Goal: Transaction & Acquisition: Subscribe to service/newsletter

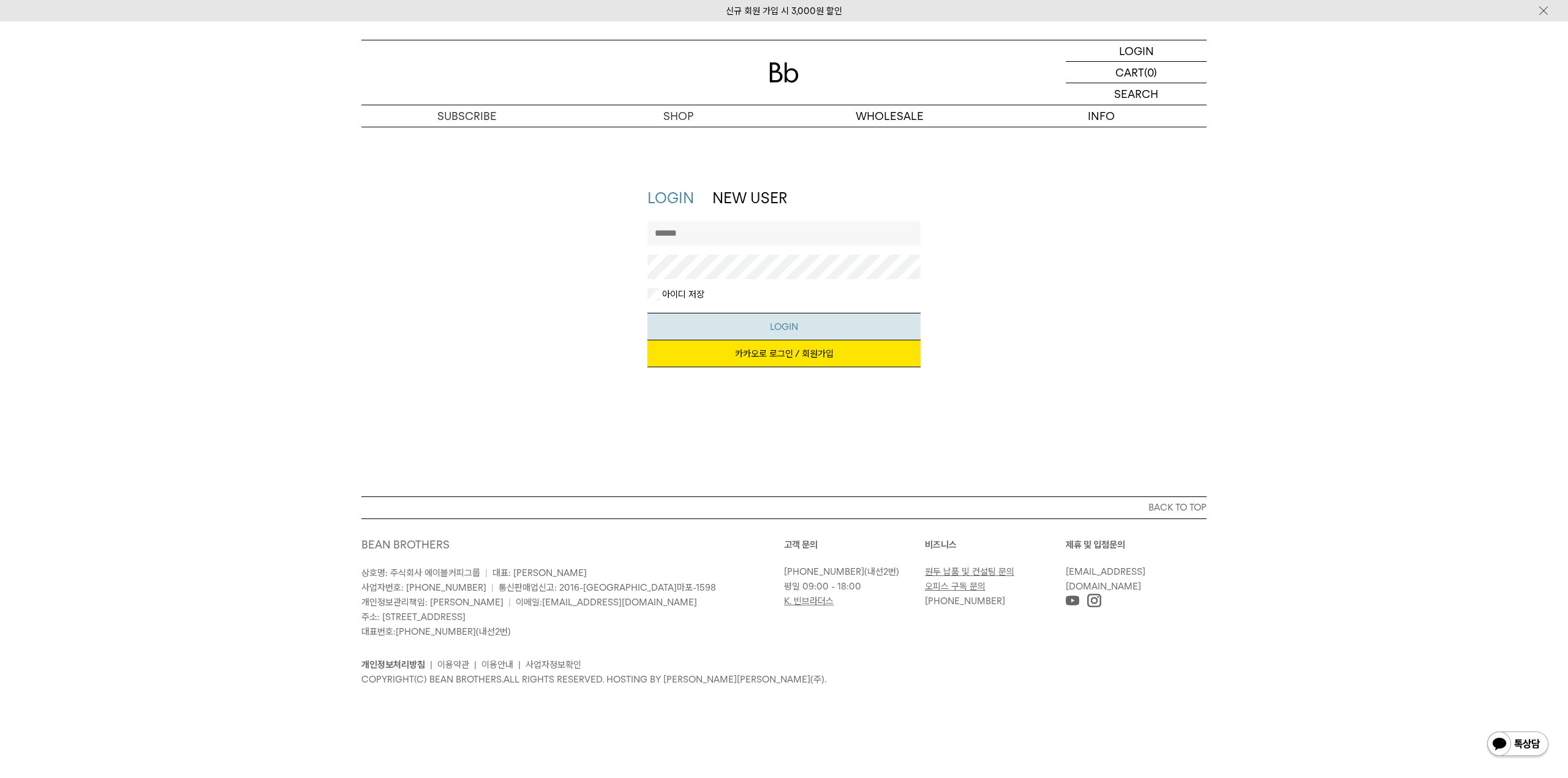
type input "**********"
click at [790, 324] on button "LOGIN" at bounding box center [784, 327] width 274 height 27
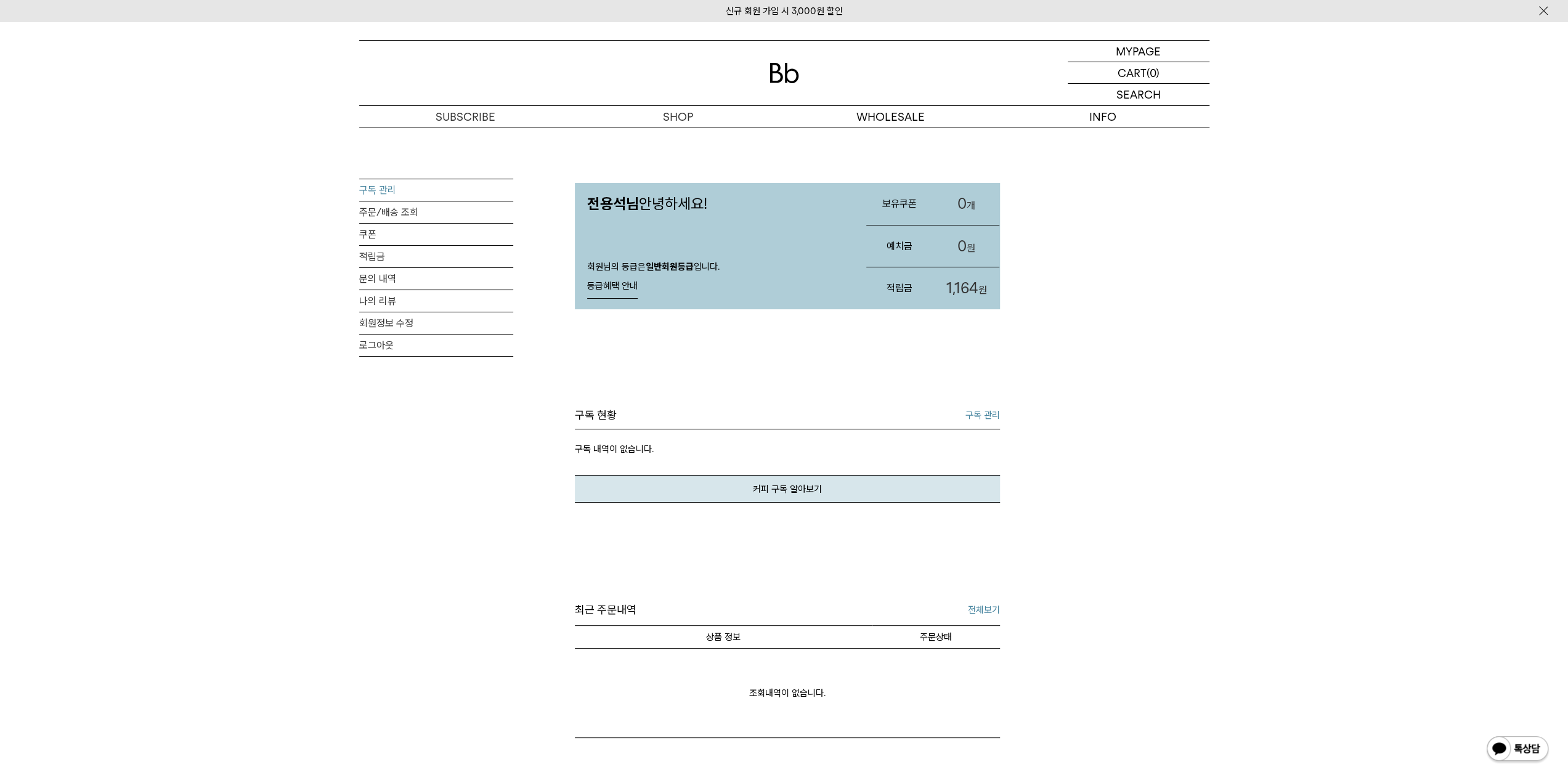
click at [386, 186] on link "구독 관리" at bounding box center [436, 190] width 154 height 22
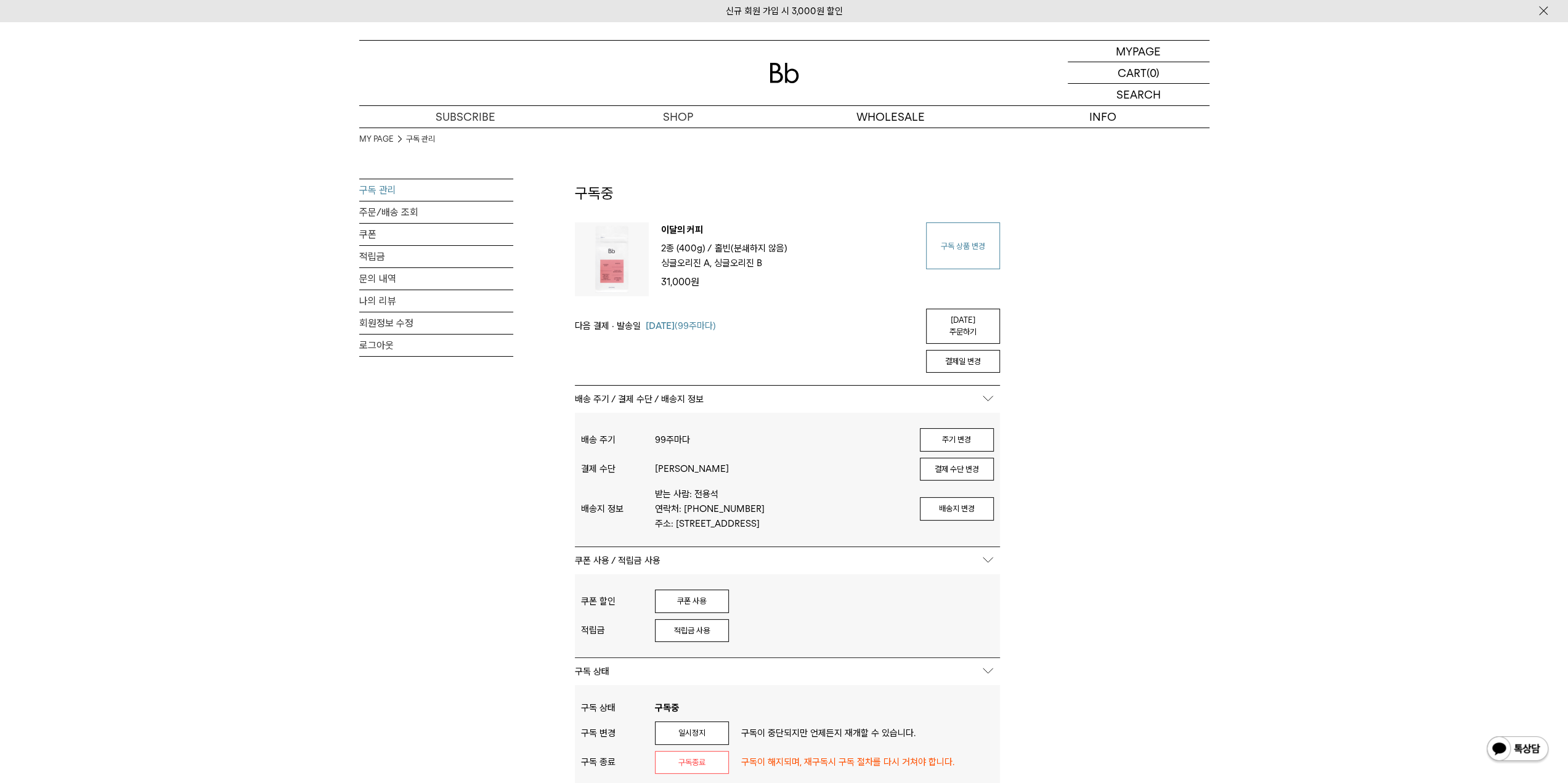
type input "**********"
click at [967, 243] on link "구독 상품 변경" at bounding box center [963, 246] width 74 height 47
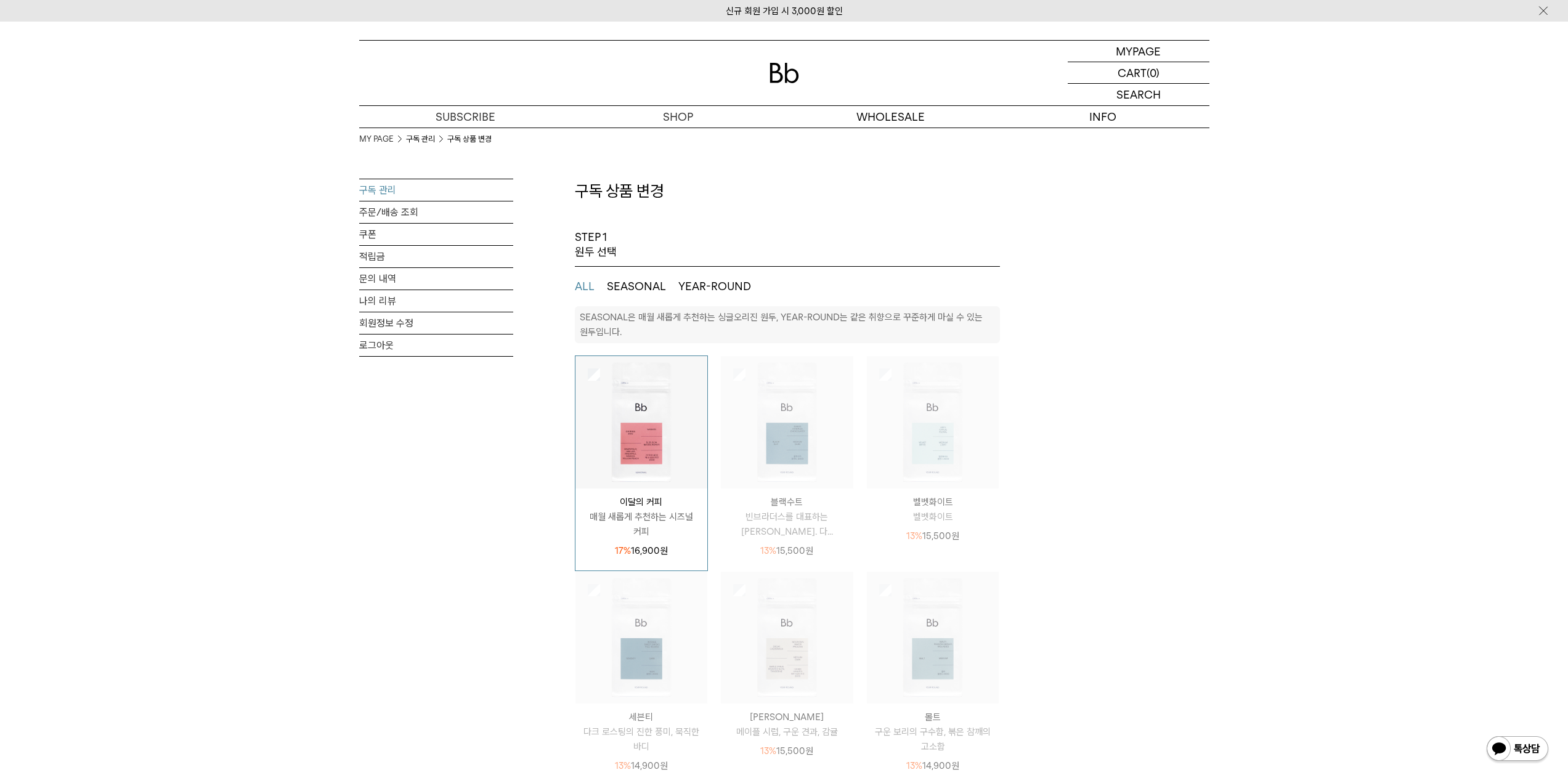
select select "**"
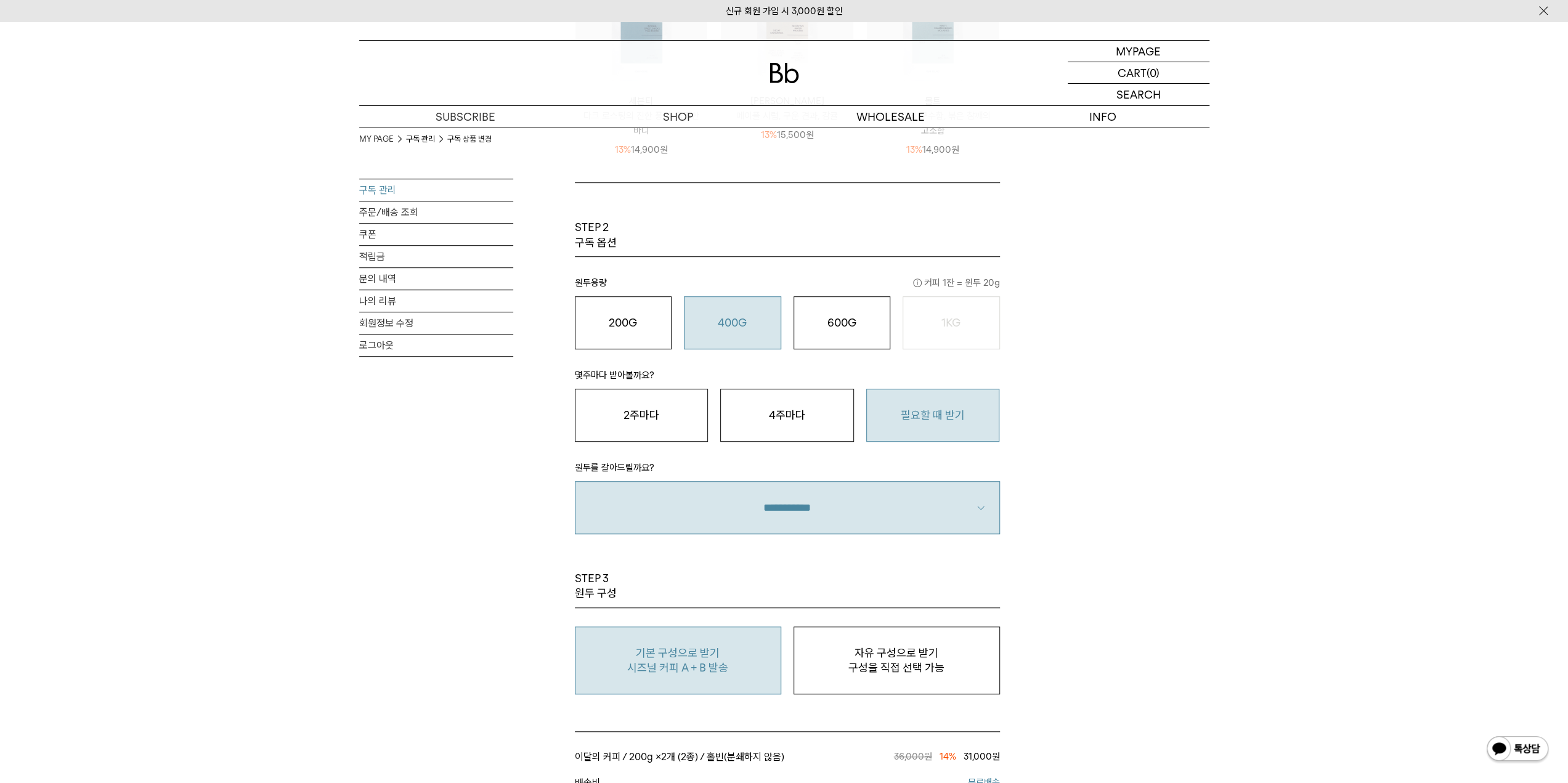
scroll to position [678, 0]
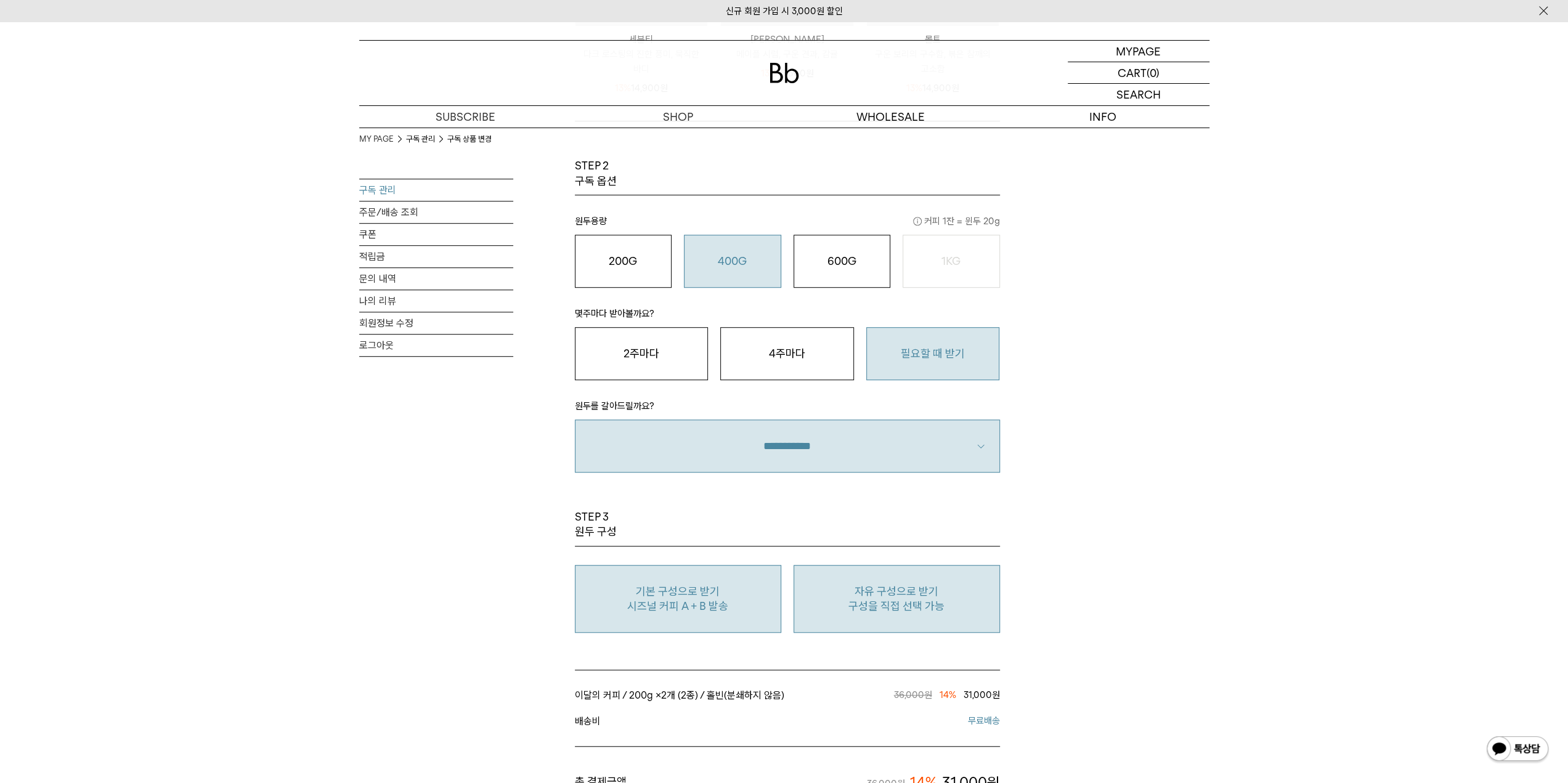
click at [905, 595] on p "자유 구성으로 받기" at bounding box center [897, 592] width 193 height 14
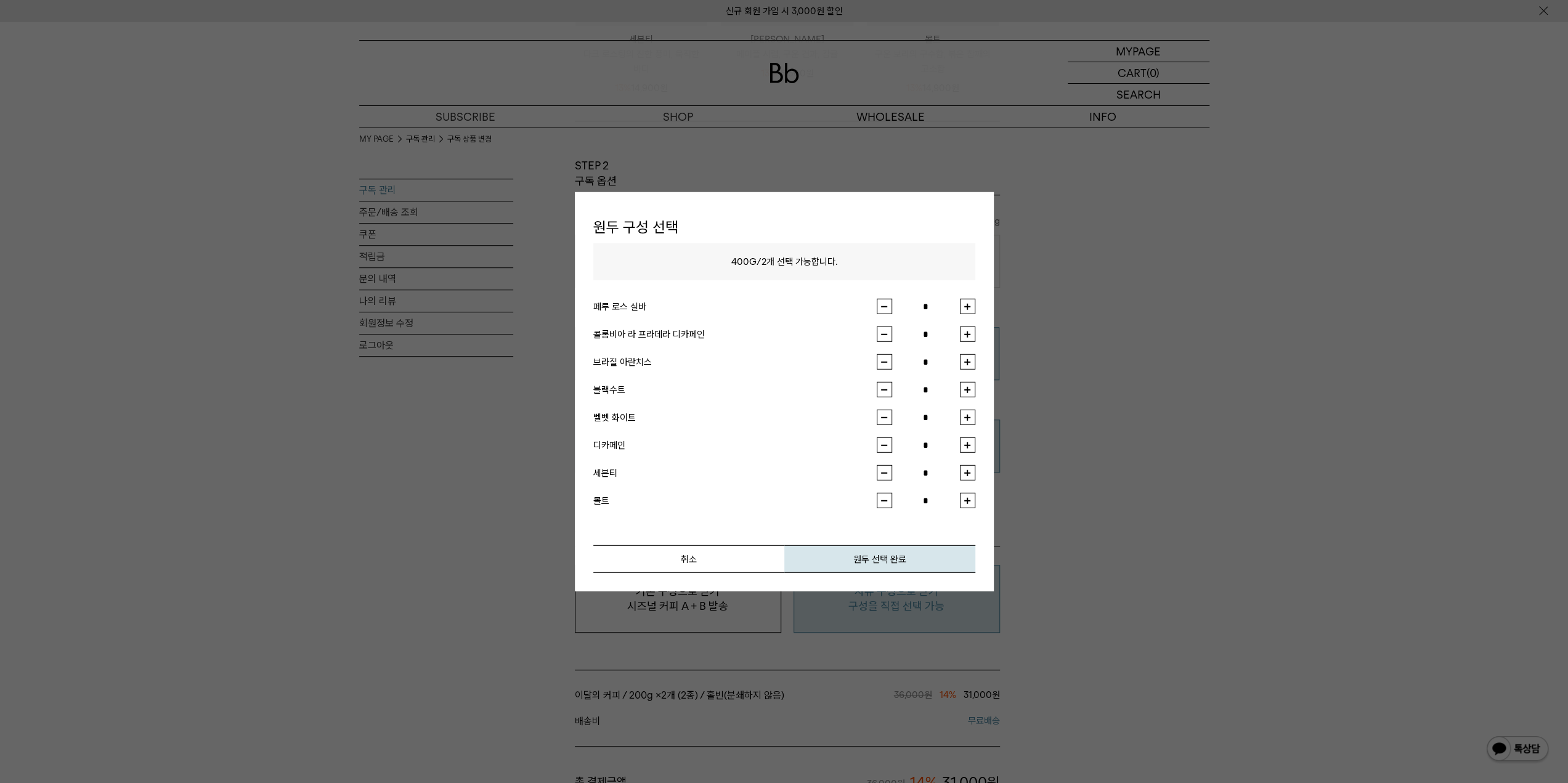
click at [966, 308] on button "button" at bounding box center [968, 306] width 15 height 15
type input "*"
click at [711, 556] on button "취소" at bounding box center [689, 559] width 191 height 28
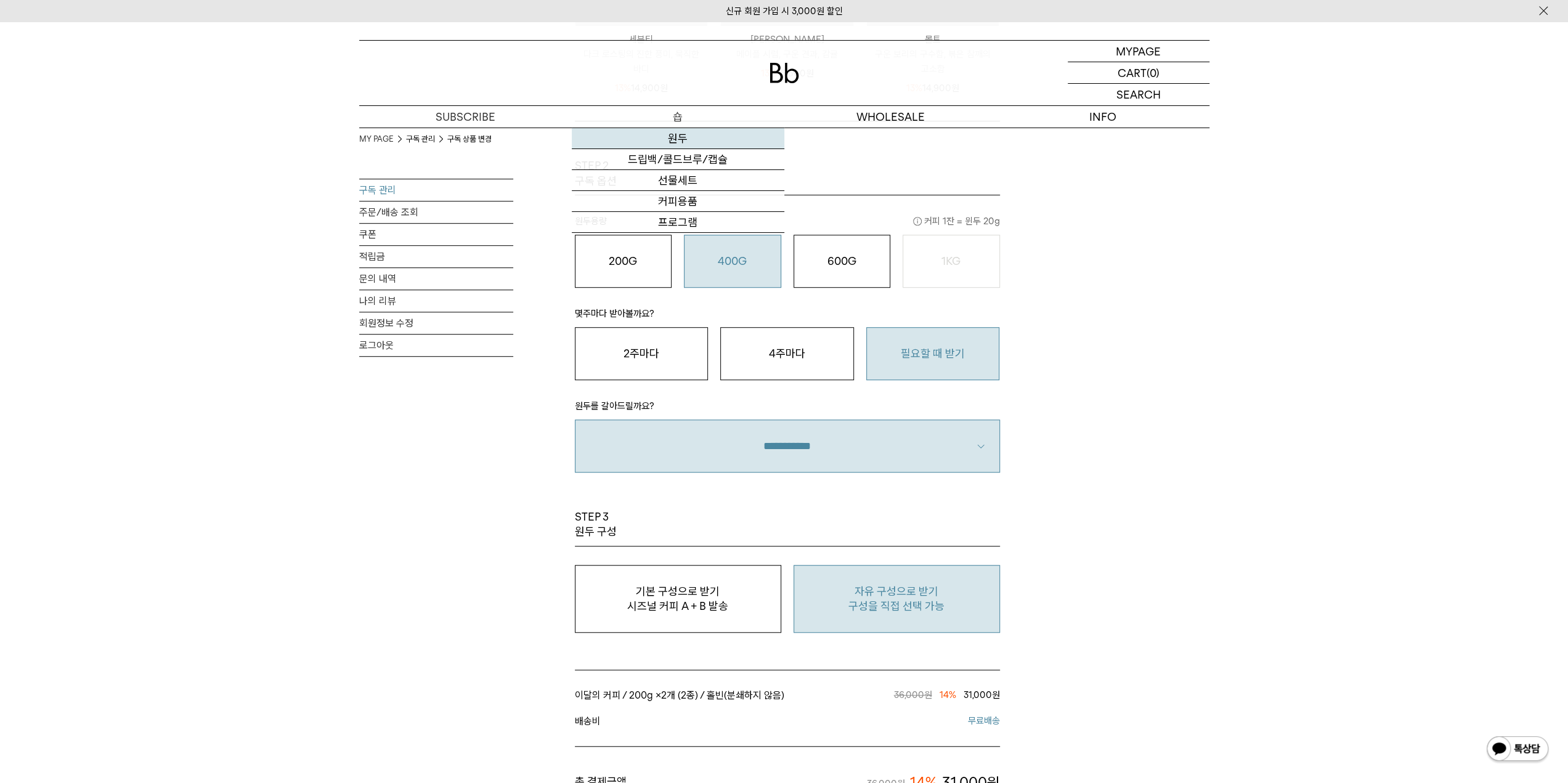
click at [679, 138] on link "원두" at bounding box center [679, 138] width 213 height 21
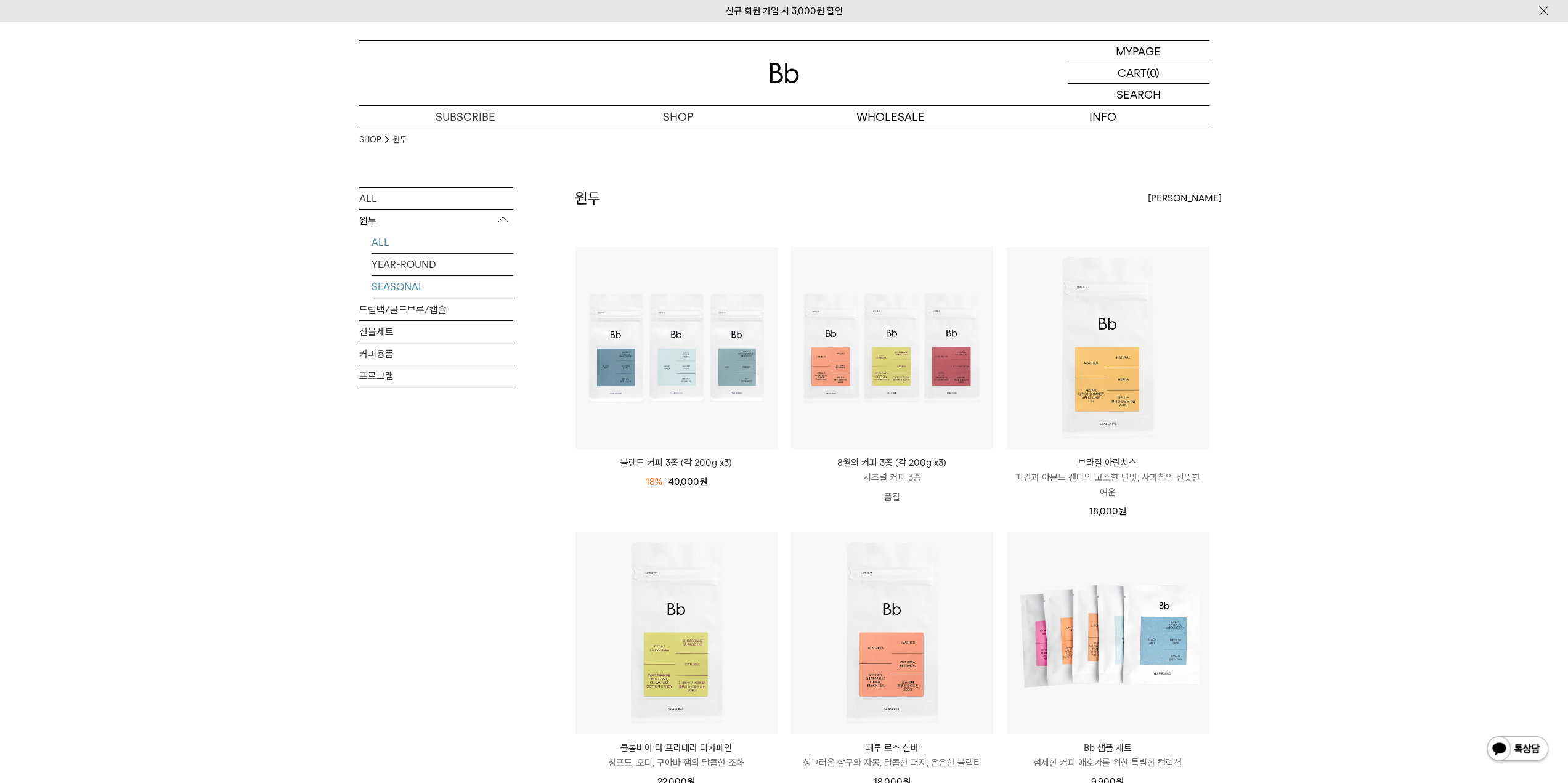
click at [387, 282] on link "SEASONAL" at bounding box center [443, 287] width 142 height 22
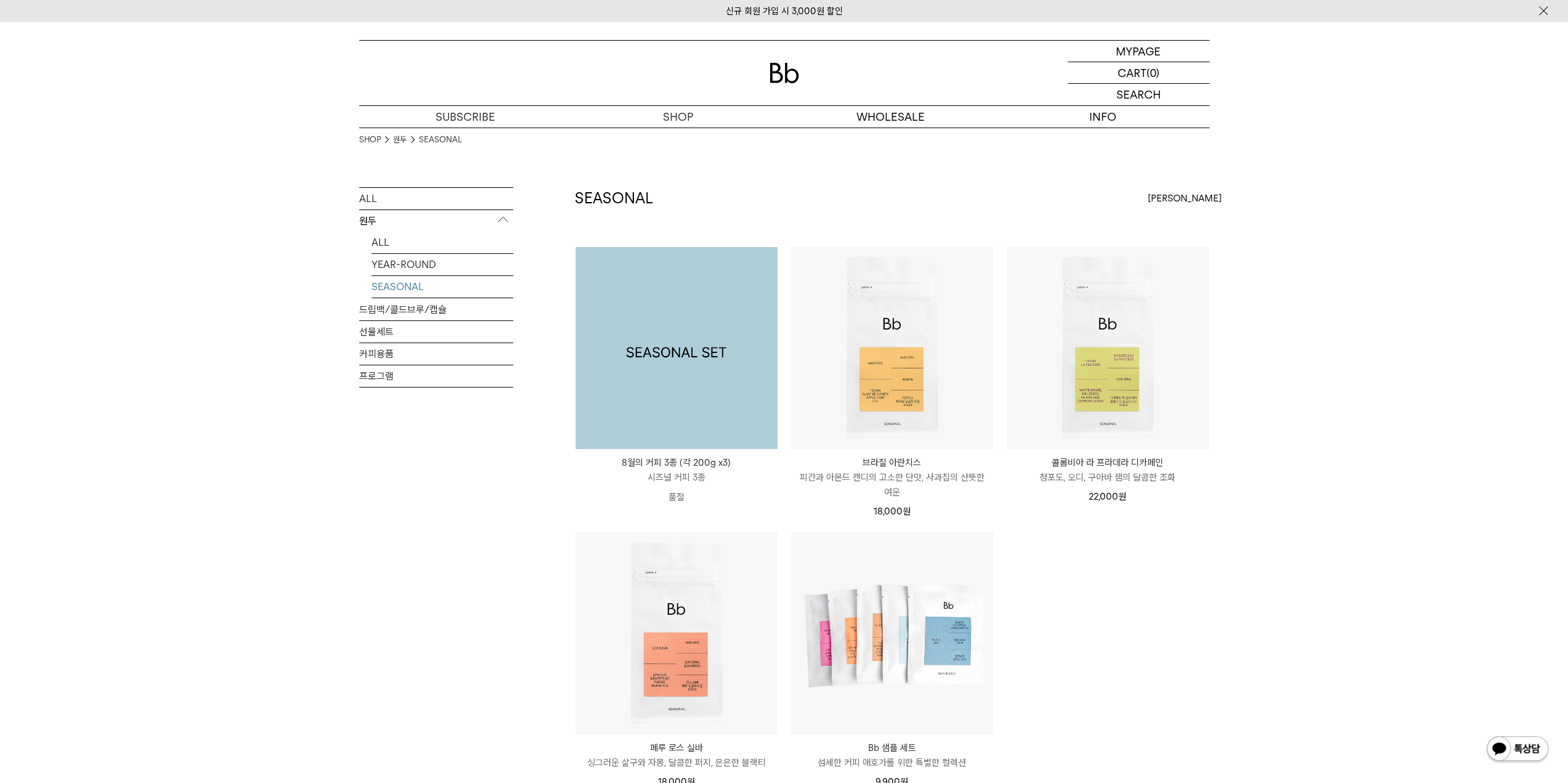
click at [655, 373] on img at bounding box center [676, 348] width 202 height 202
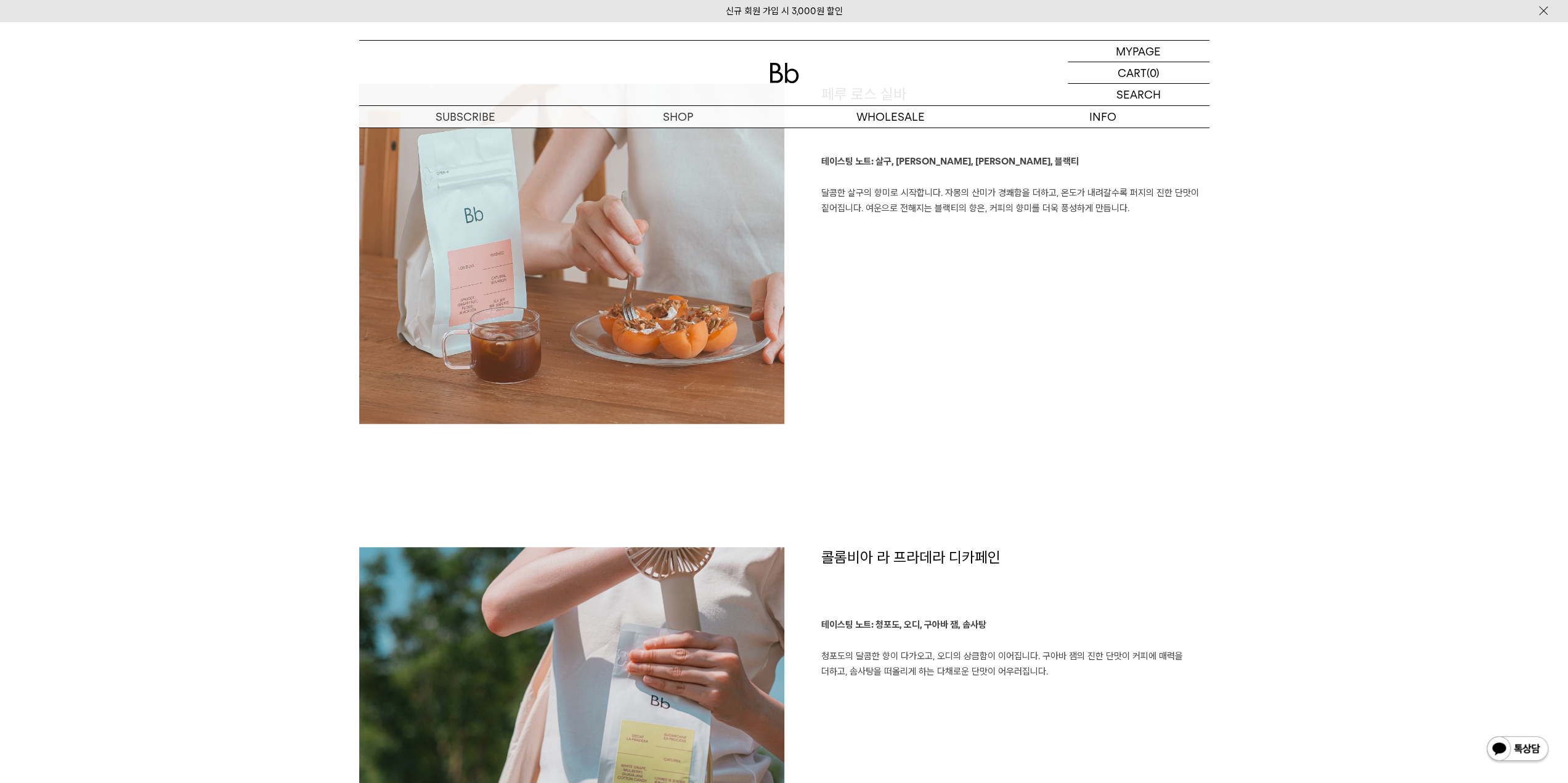
scroll to position [740, 0]
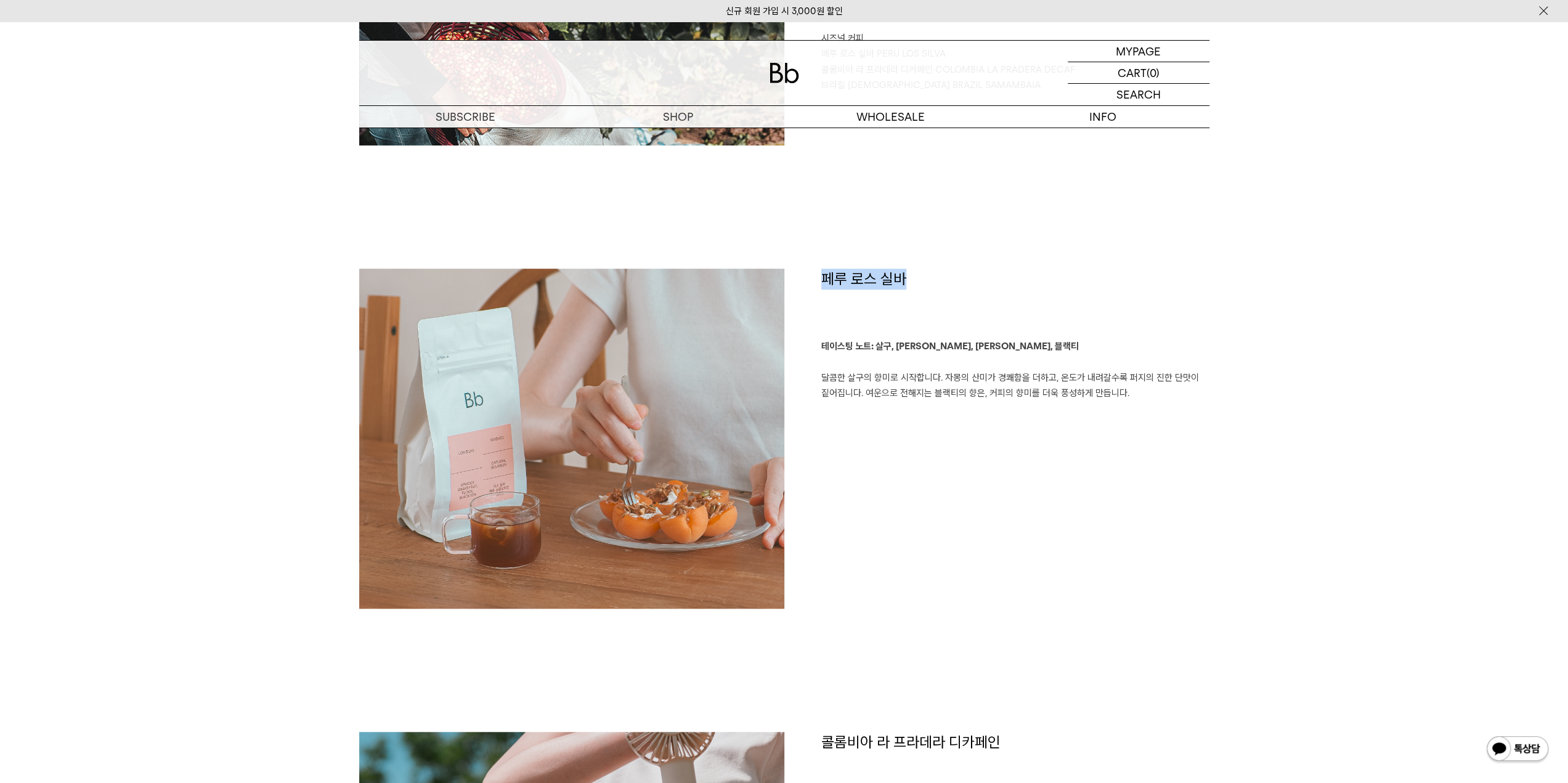
drag, startPoint x: 821, startPoint y: 277, endPoint x: 907, endPoint y: 280, distance: 86.1
click at [907, 280] on h1 "페루 로스 실바" at bounding box center [1015, 303] width 388 height 70
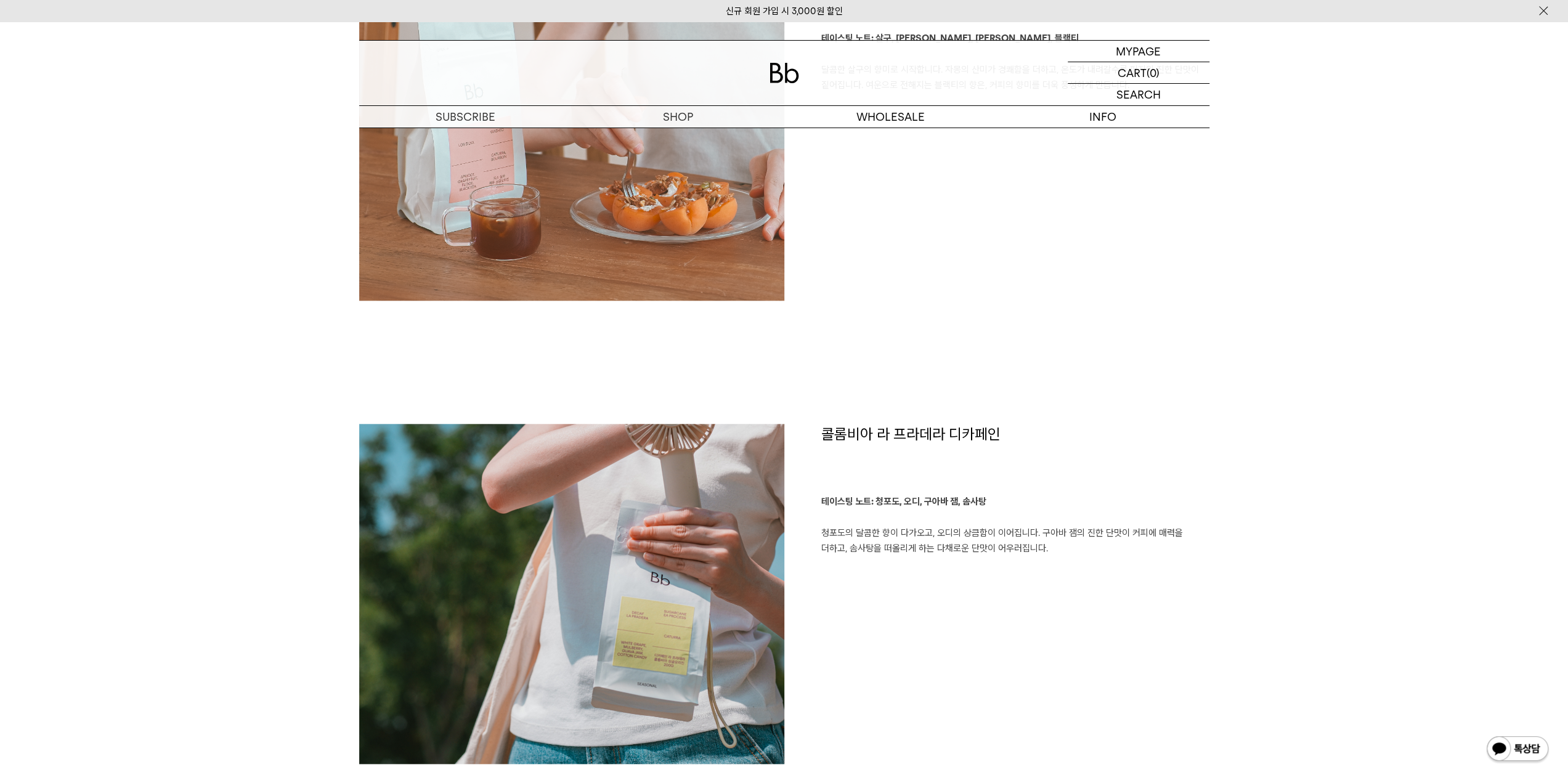
scroll to position [678, 0]
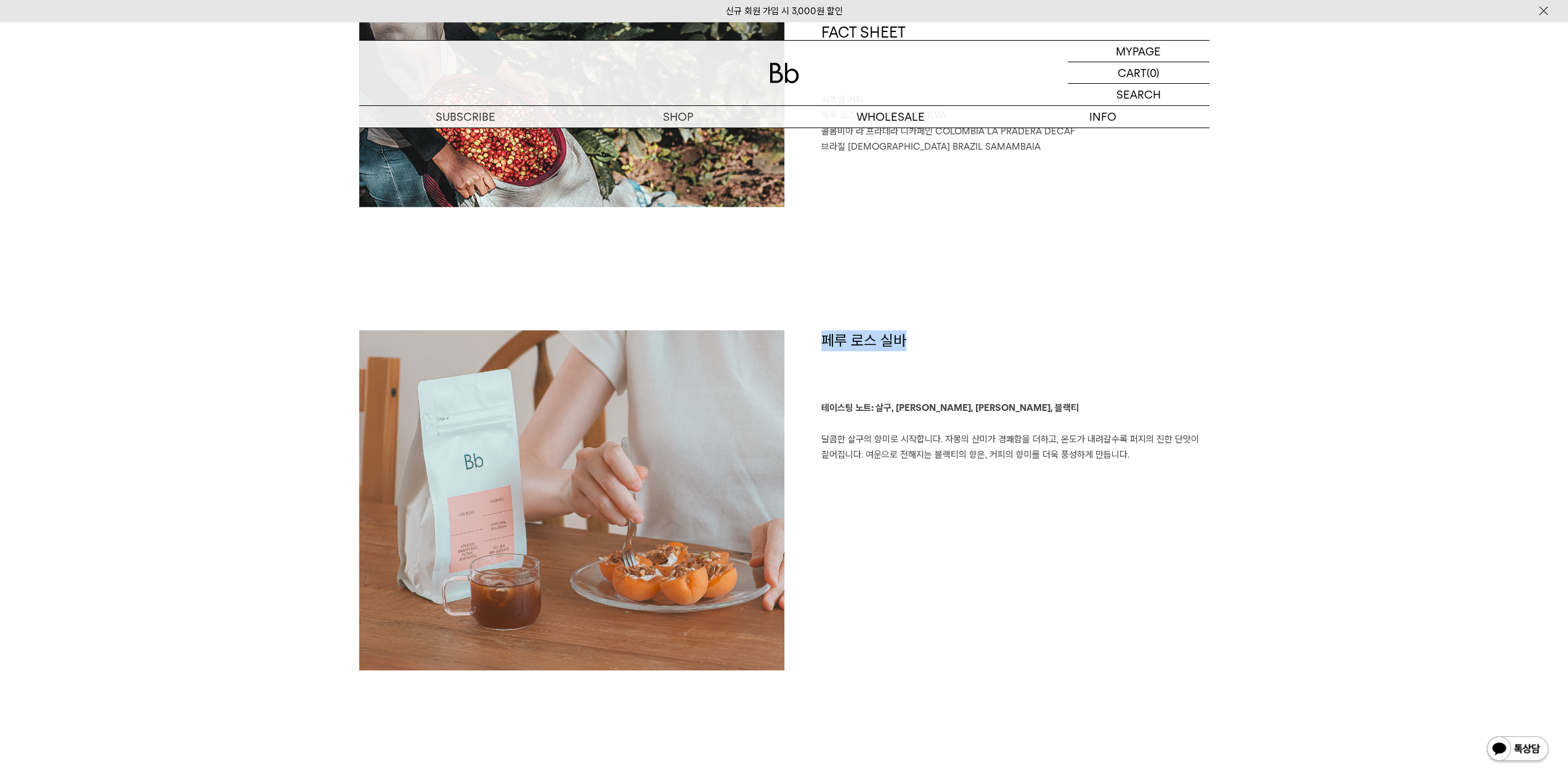
click at [974, 352] on h1 "페루 로스 실바" at bounding box center [1015, 365] width 388 height 70
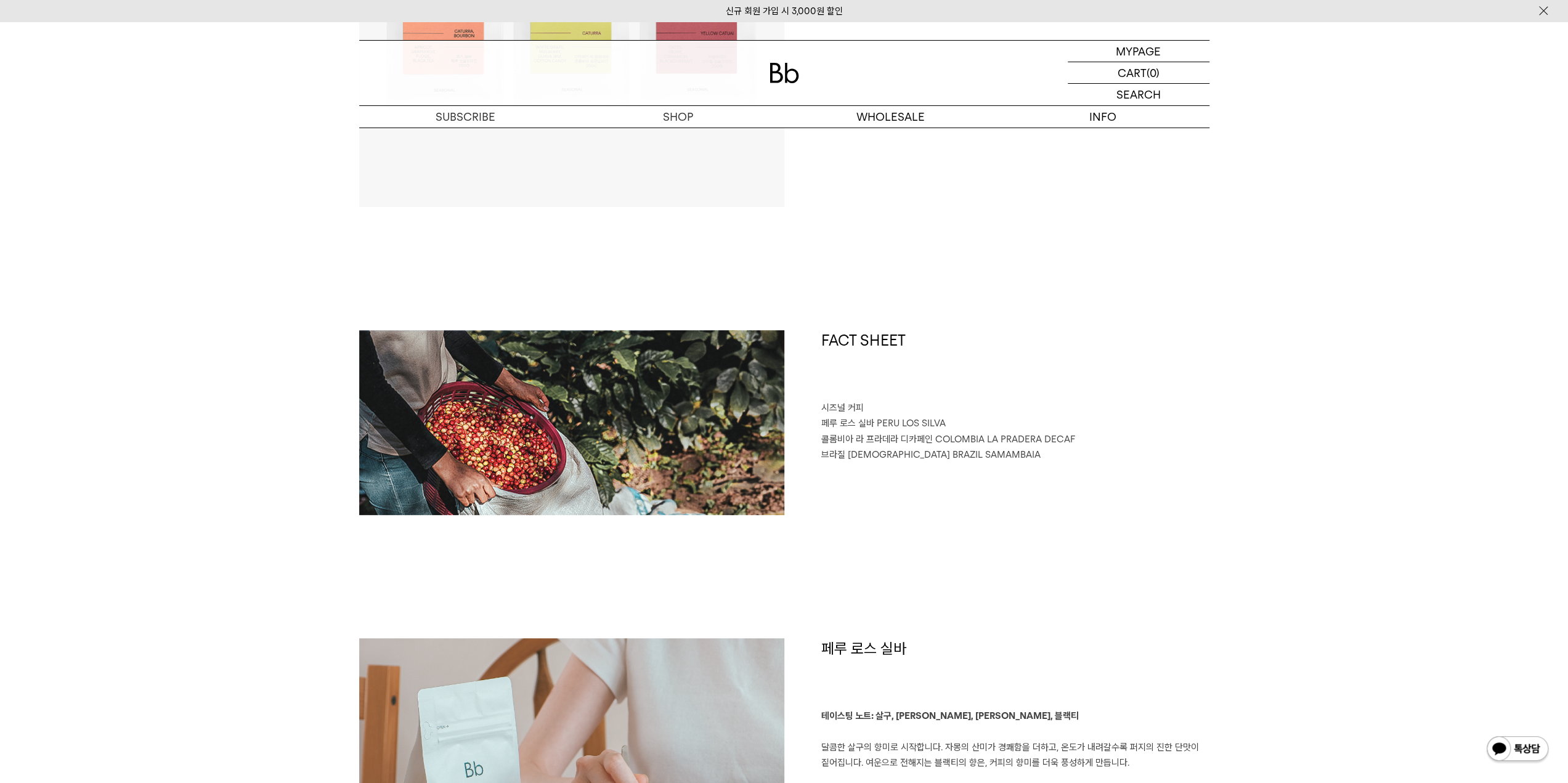
scroll to position [0, 0]
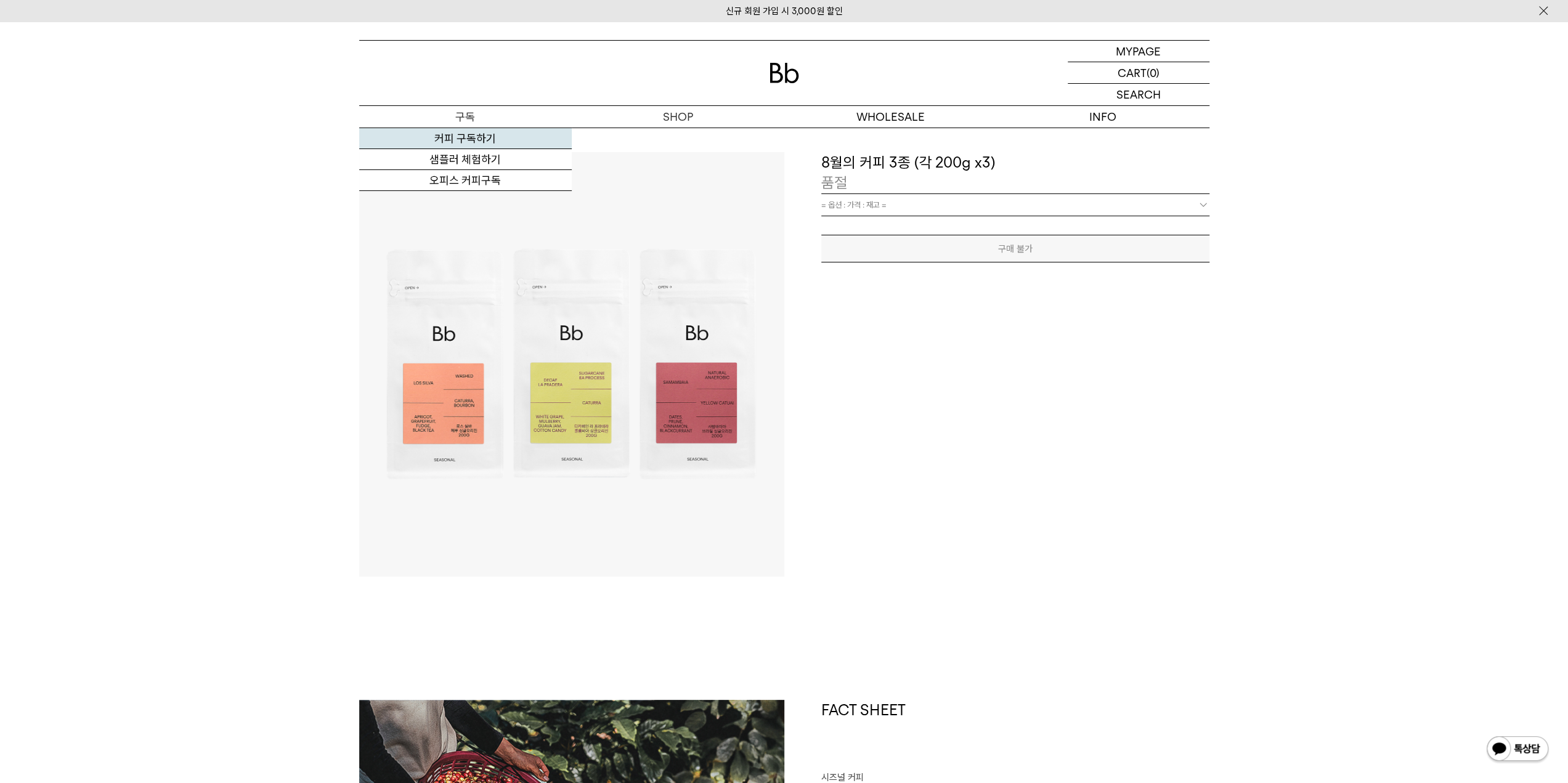
click at [463, 140] on link "커피 구독하기" at bounding box center [466, 138] width 213 height 21
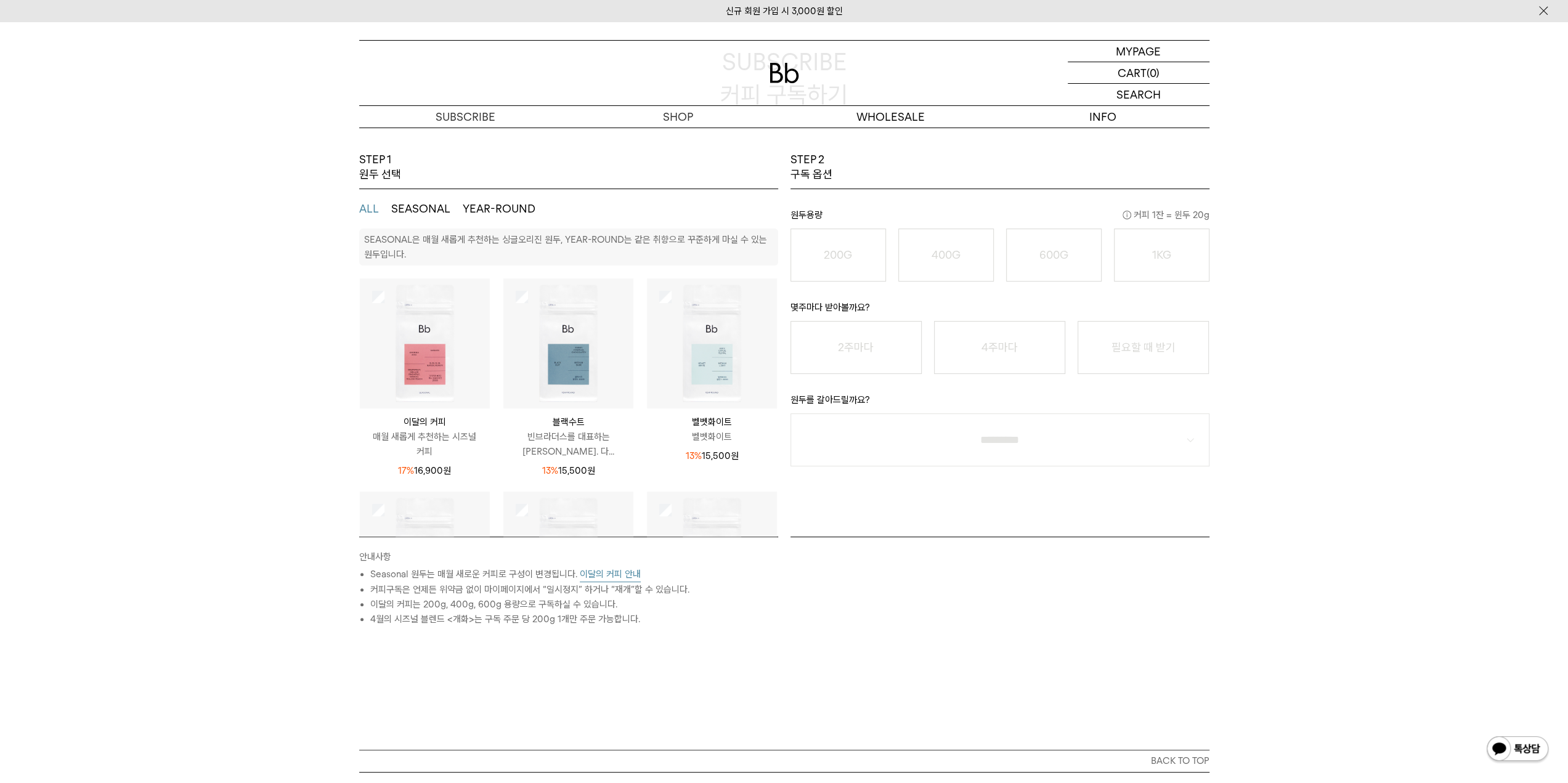
click at [427, 208] on button "SEASONAL" at bounding box center [421, 209] width 59 height 14
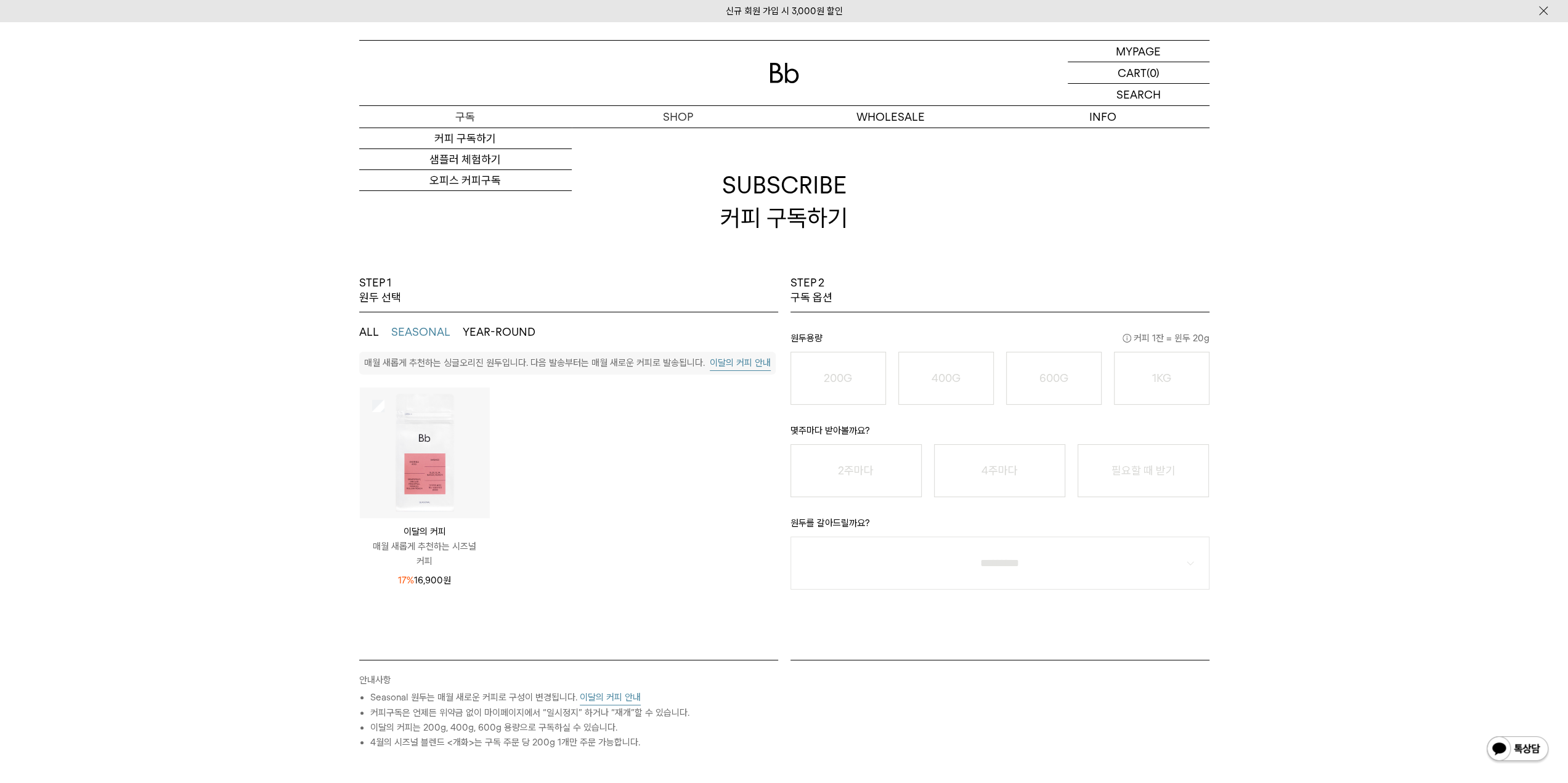
click at [463, 115] on p "구독" at bounding box center [466, 117] width 213 height 22
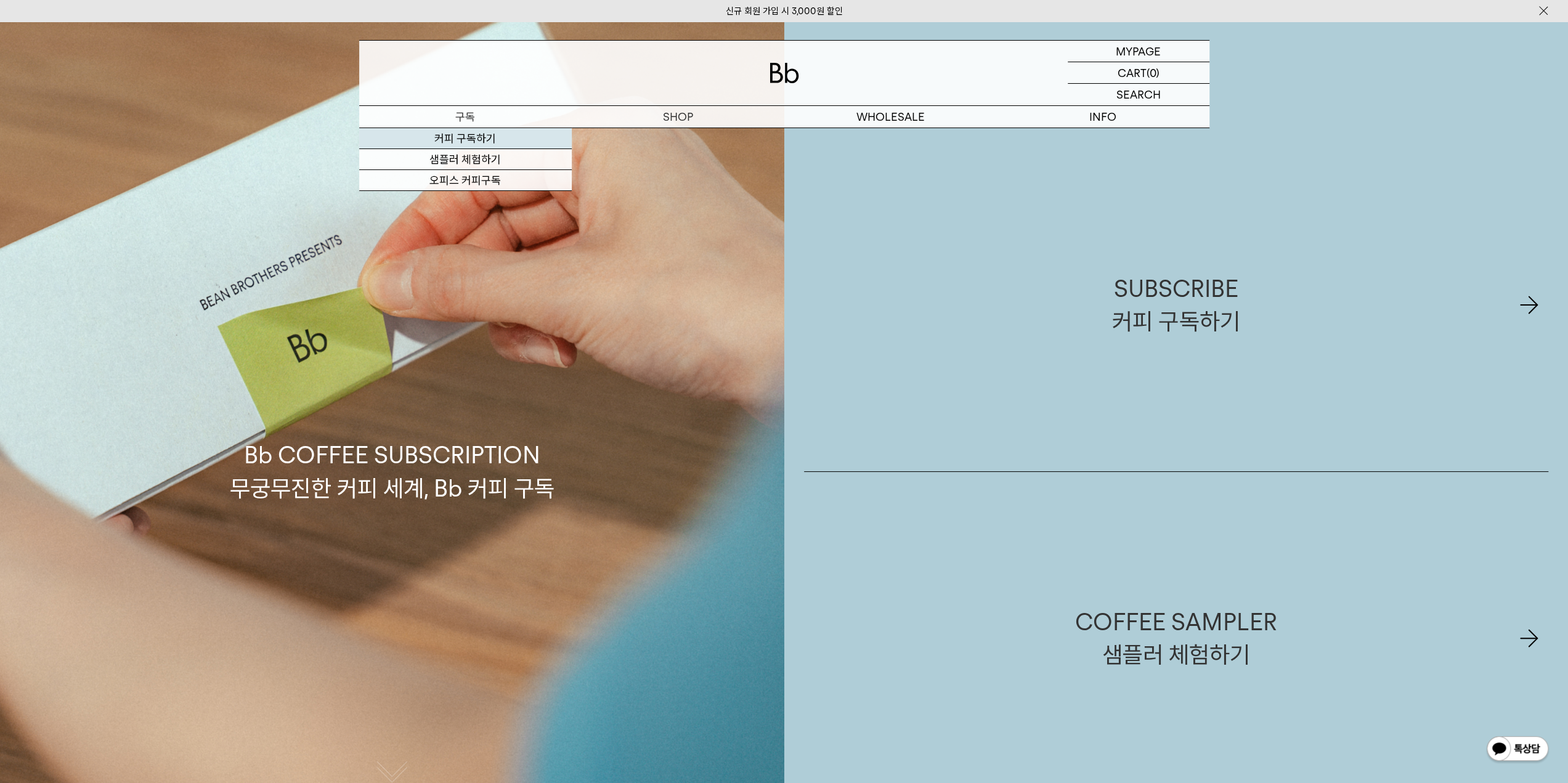
click at [468, 138] on link "커피 구독하기" at bounding box center [466, 138] width 213 height 21
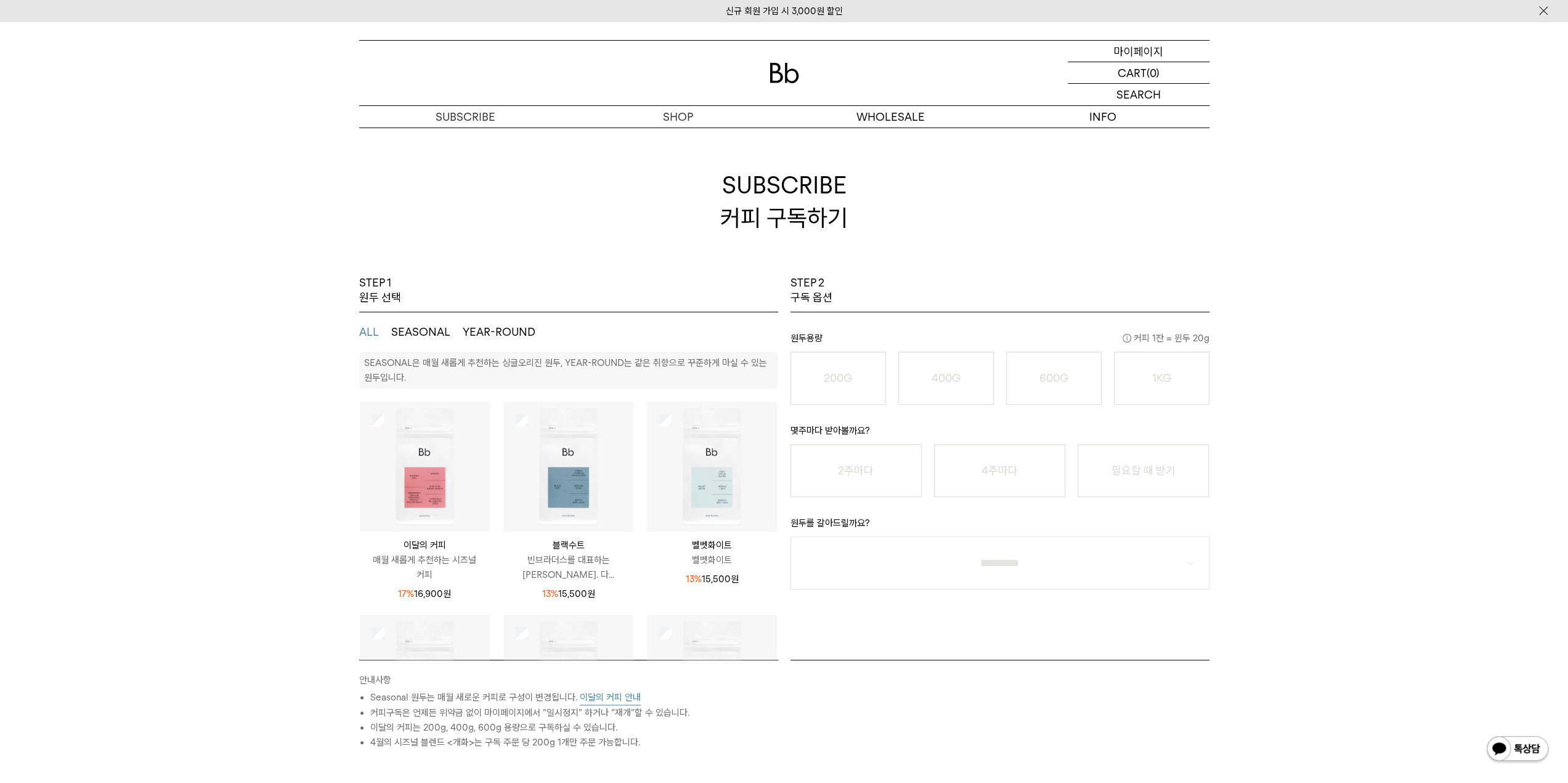
click at [1129, 49] on p "마이페이지" at bounding box center [1139, 51] width 49 height 21
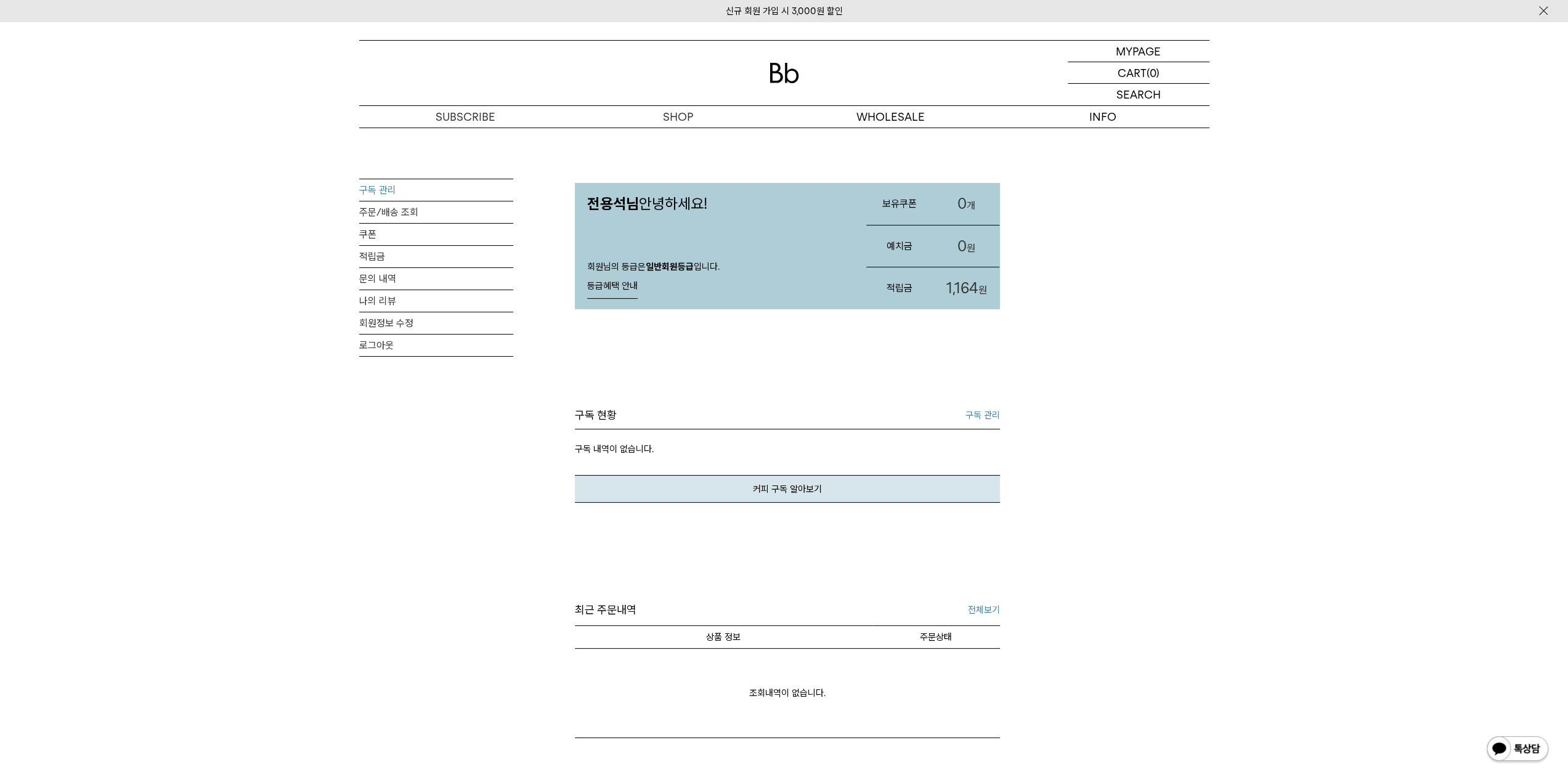
click at [386, 188] on link "구독 관리" at bounding box center [436, 190] width 154 height 22
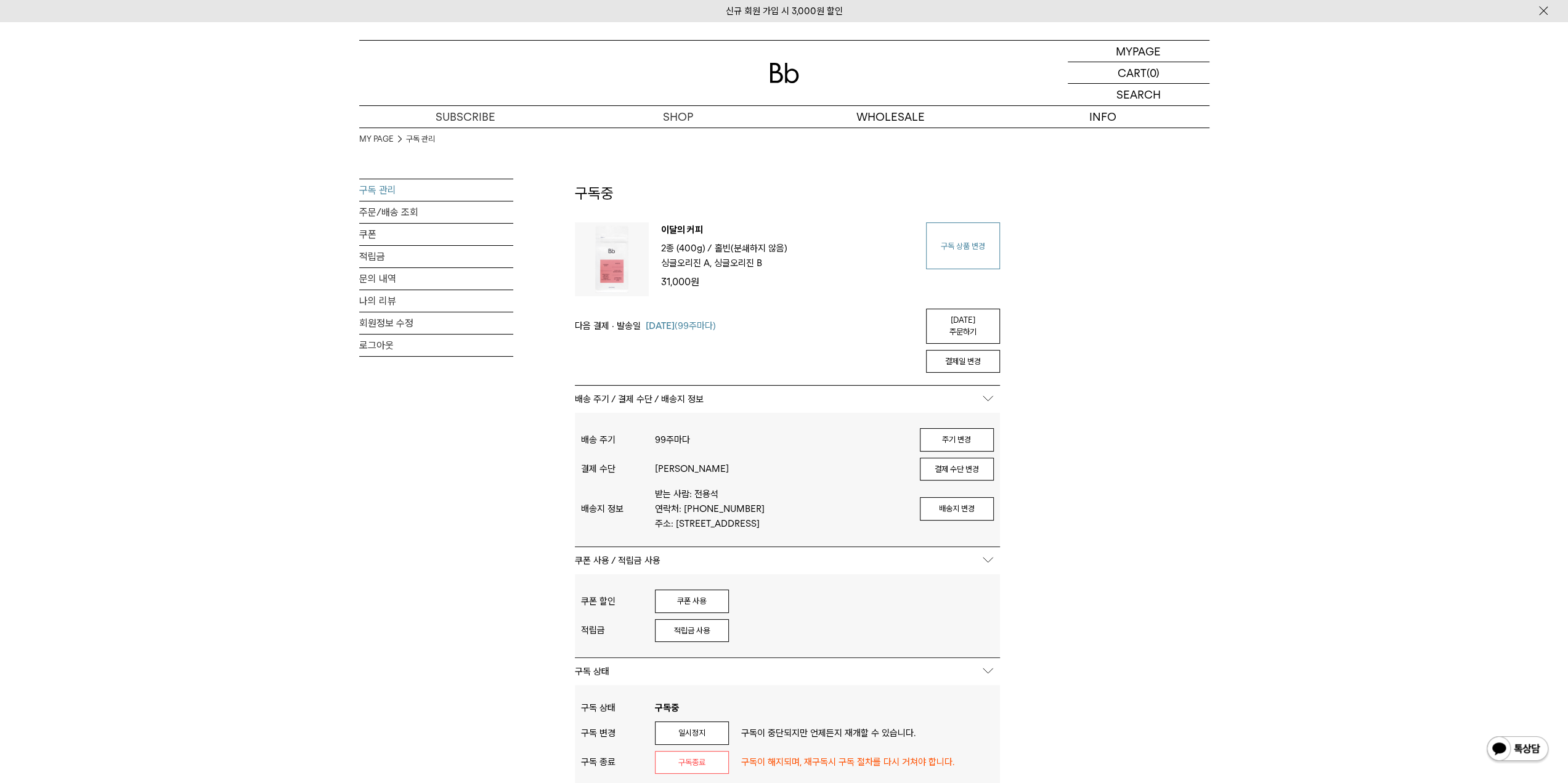
type input "**********"
click at [964, 239] on link "구독 상품 변경" at bounding box center [963, 246] width 74 height 47
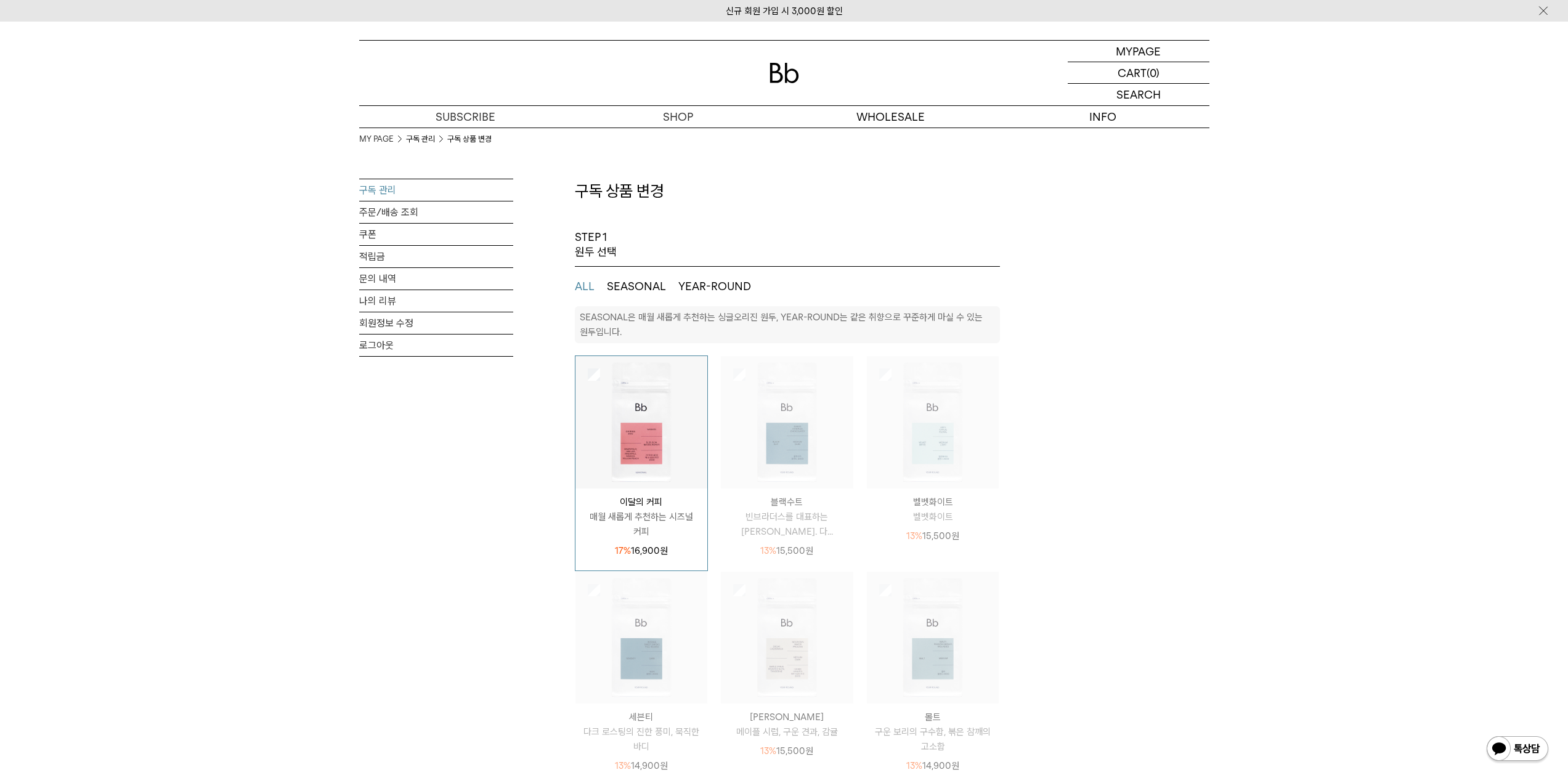
select select "**"
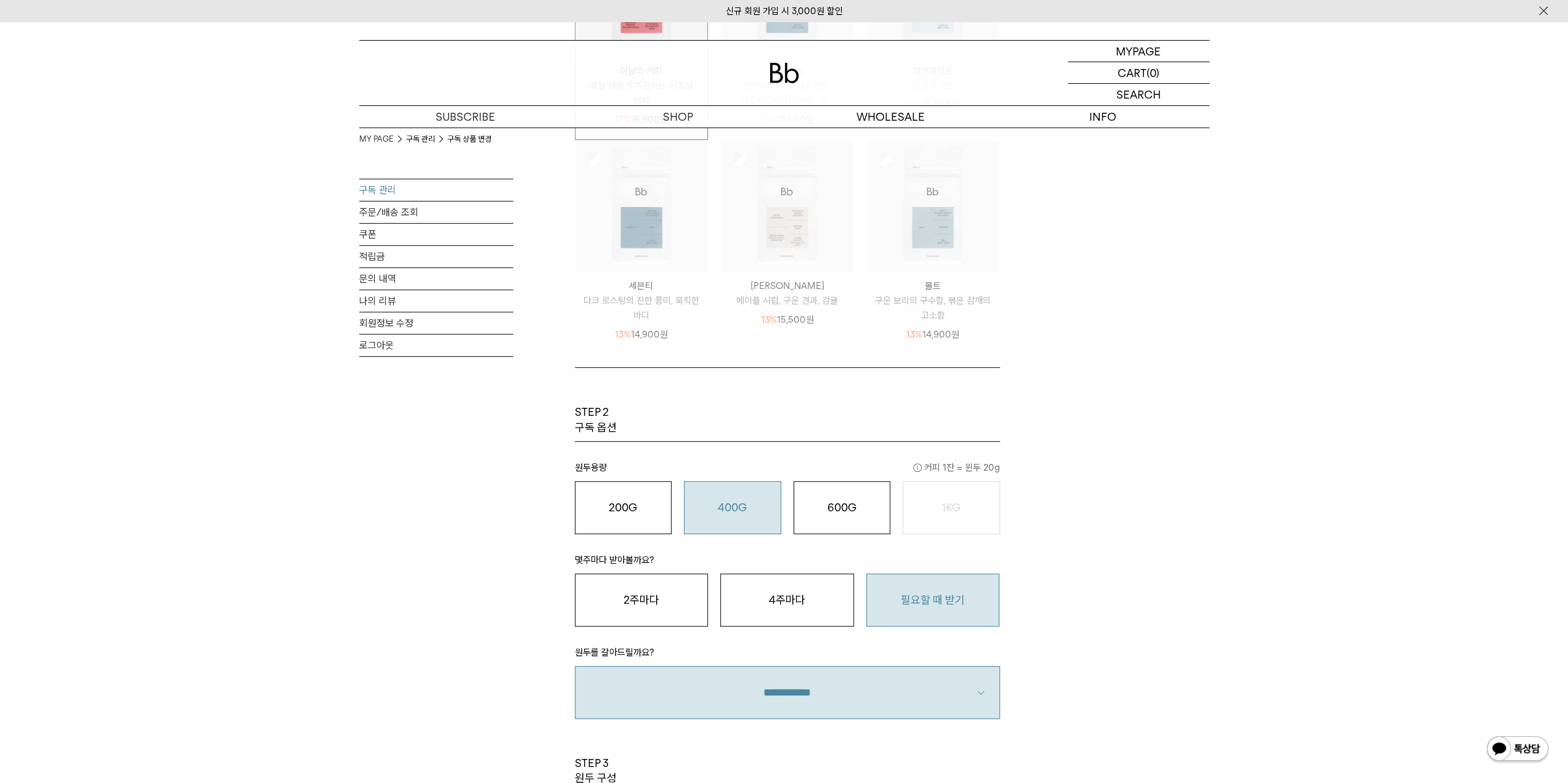
scroll to position [740, 0]
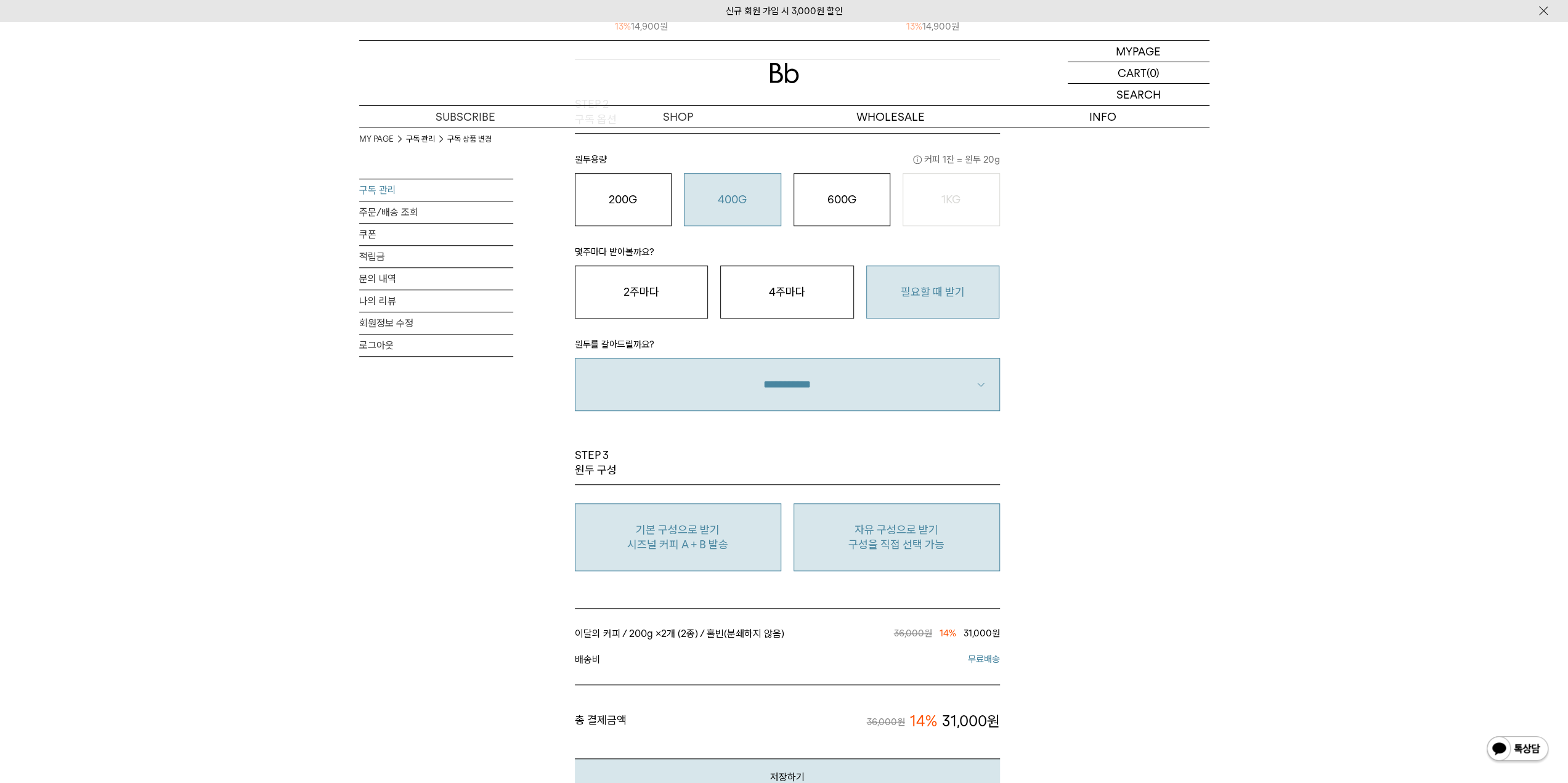
click at [921, 531] on p "자유 구성으로 받기" at bounding box center [897, 530] width 193 height 14
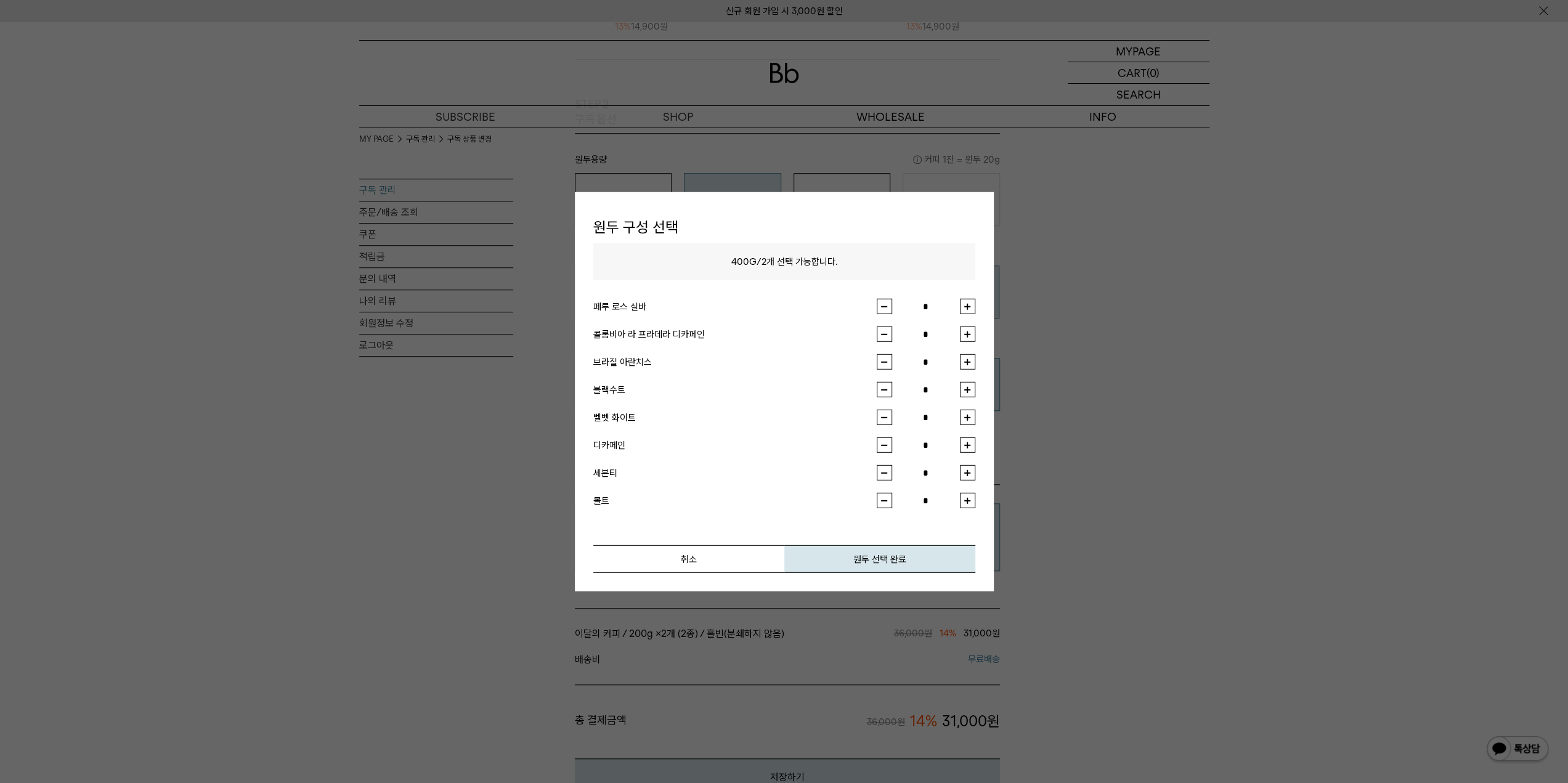
click at [968, 303] on button "button" at bounding box center [968, 306] width 15 height 15
type input "*"
click at [968, 360] on button "button" at bounding box center [968, 361] width 15 height 15
type input "*"
click at [892, 558] on button "원두 선택 완료" at bounding box center [880, 559] width 191 height 28
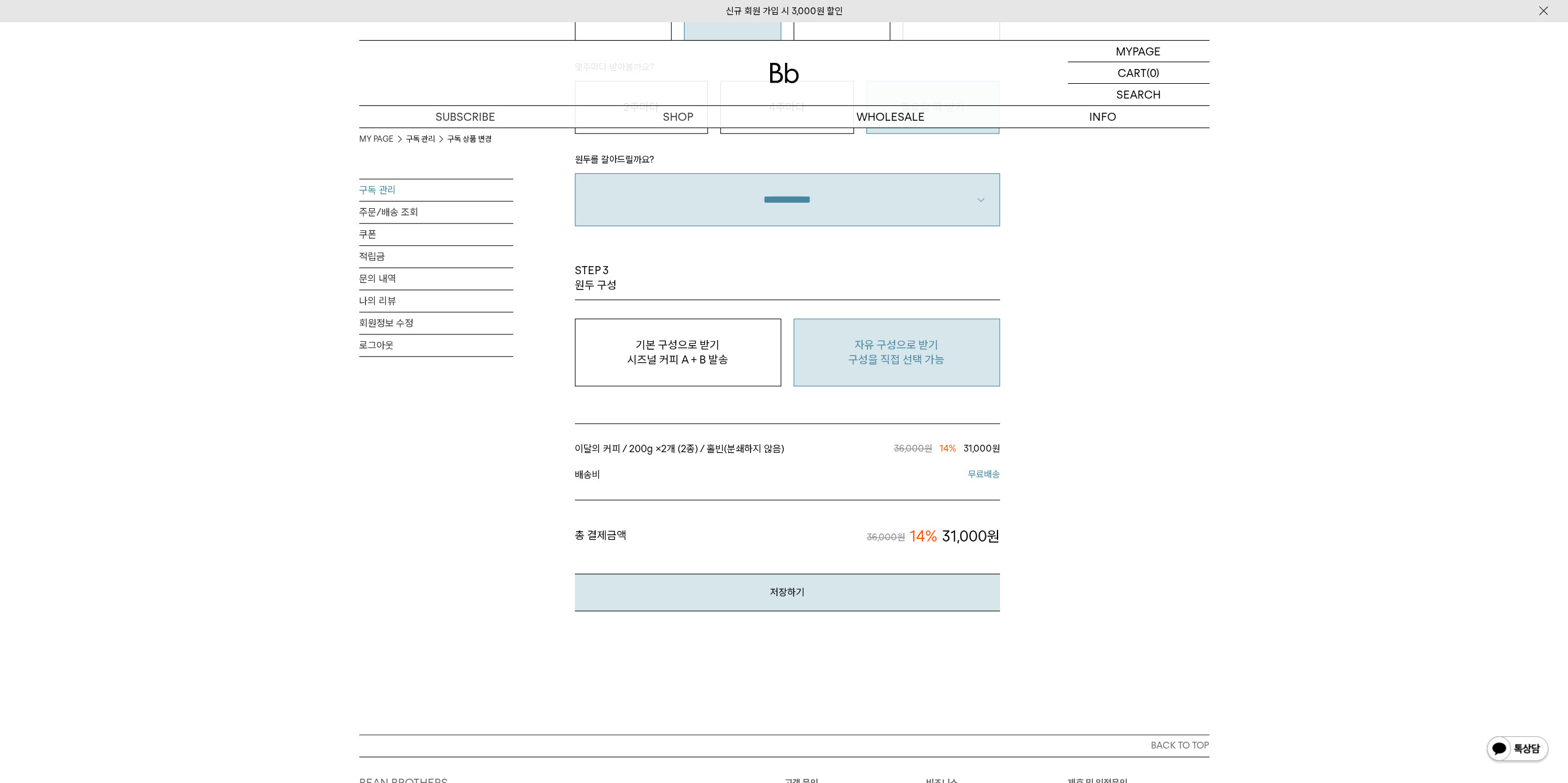
scroll to position [1047, 0]
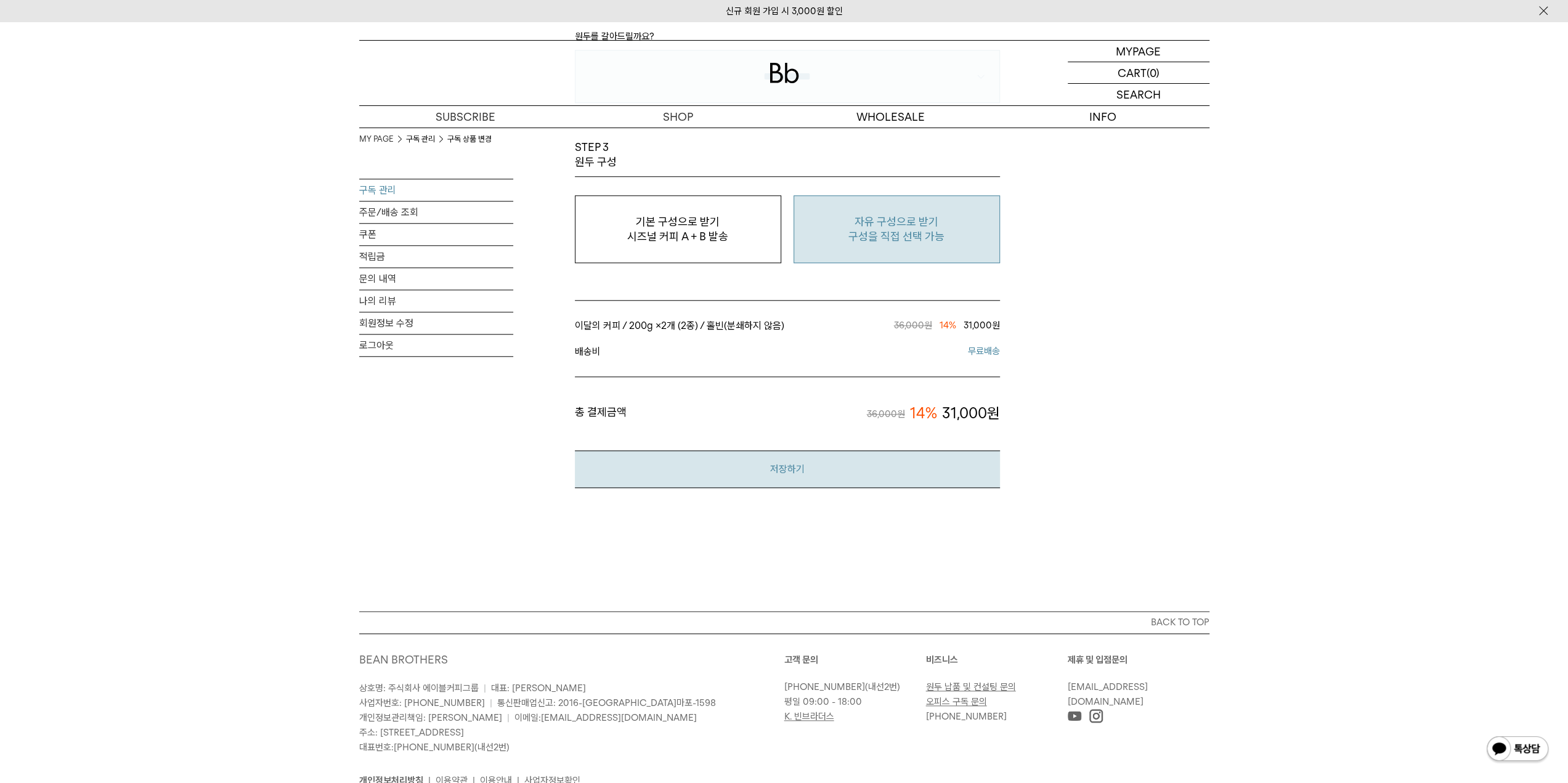
click at [797, 469] on button "저장하기" at bounding box center [787, 469] width 425 height 38
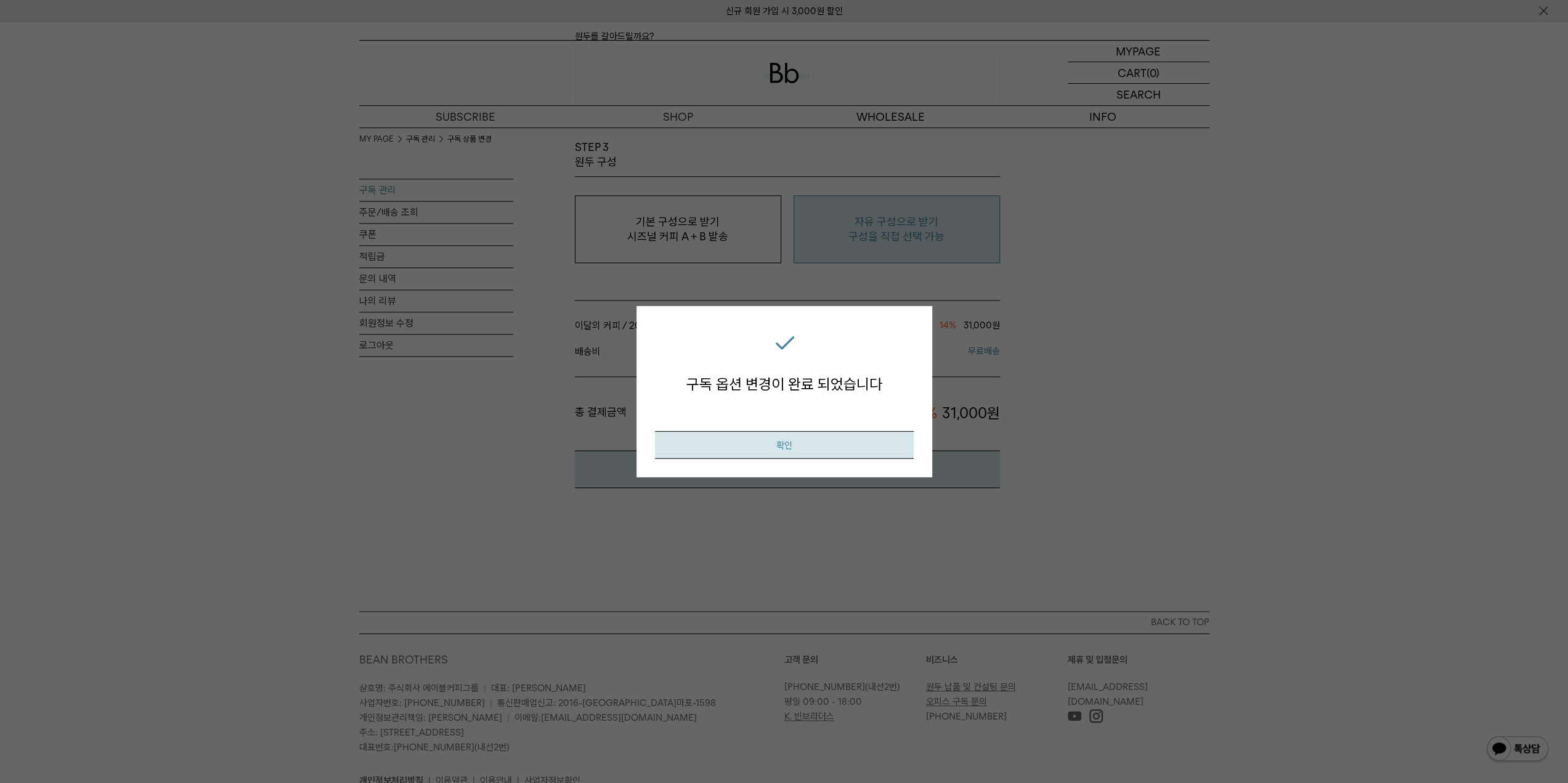
click at [810, 439] on button "확인" at bounding box center [784, 445] width 259 height 28
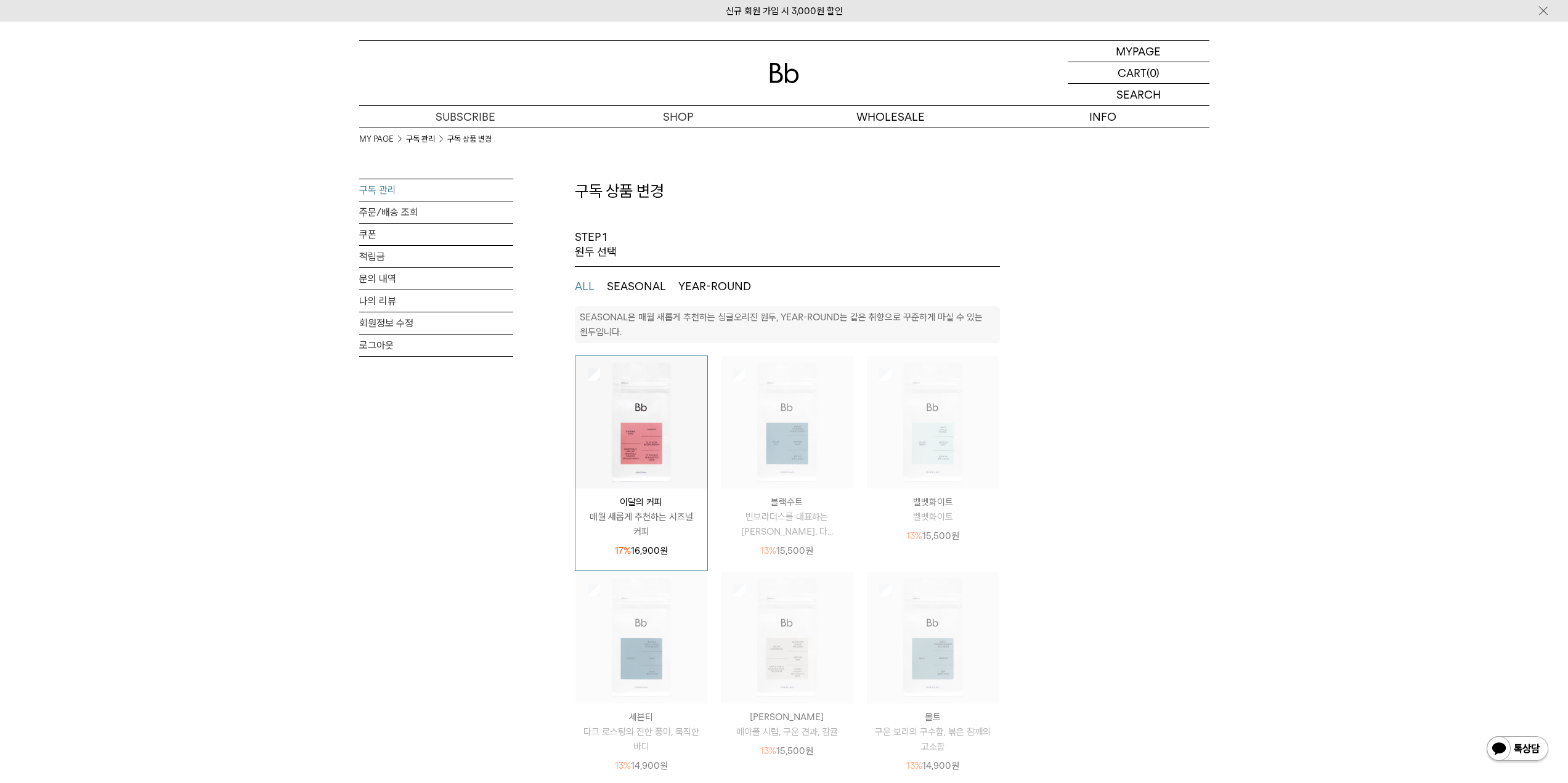
select select "**"
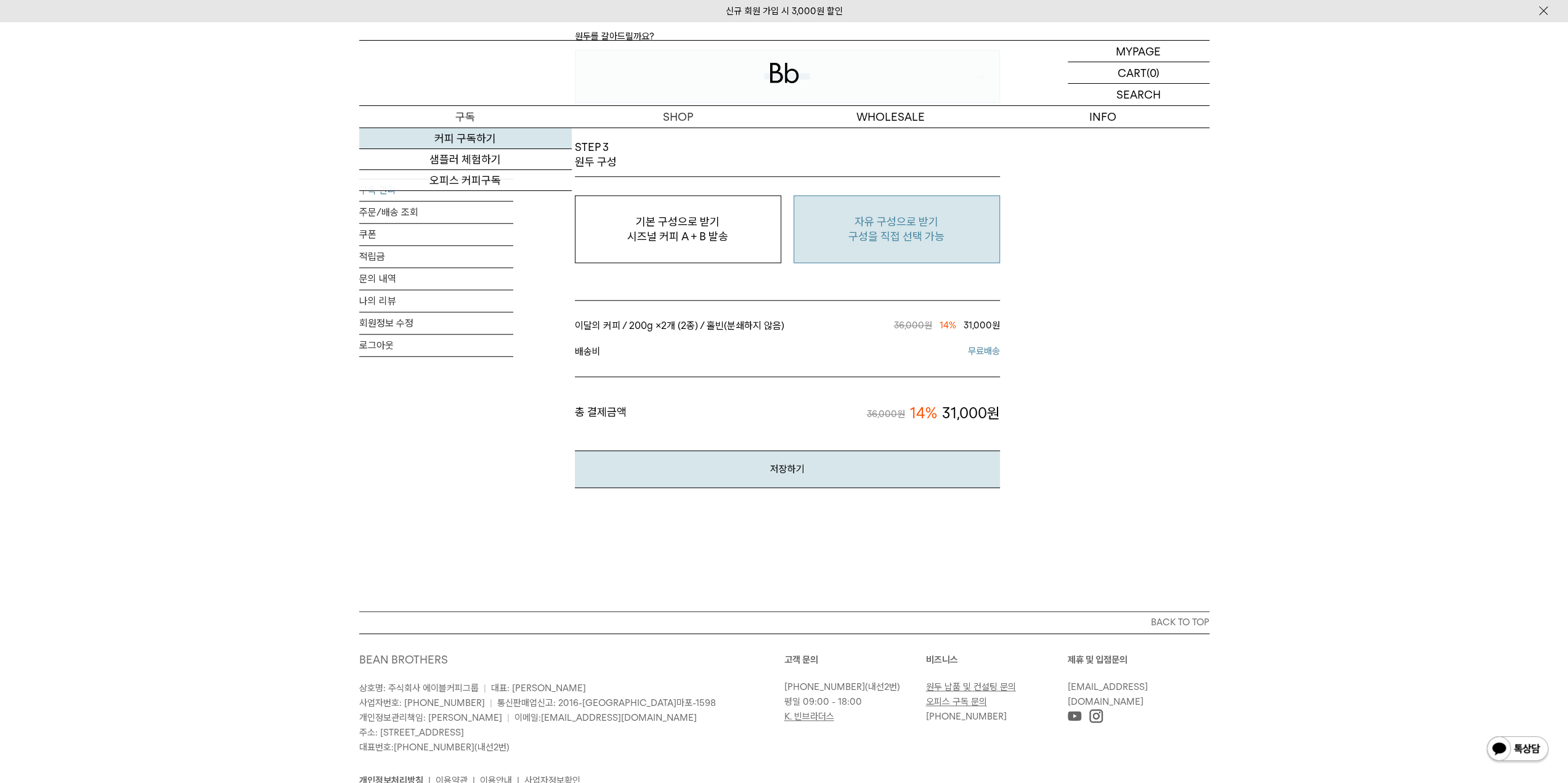
click at [461, 135] on link "커피 구독하기" at bounding box center [466, 138] width 213 height 21
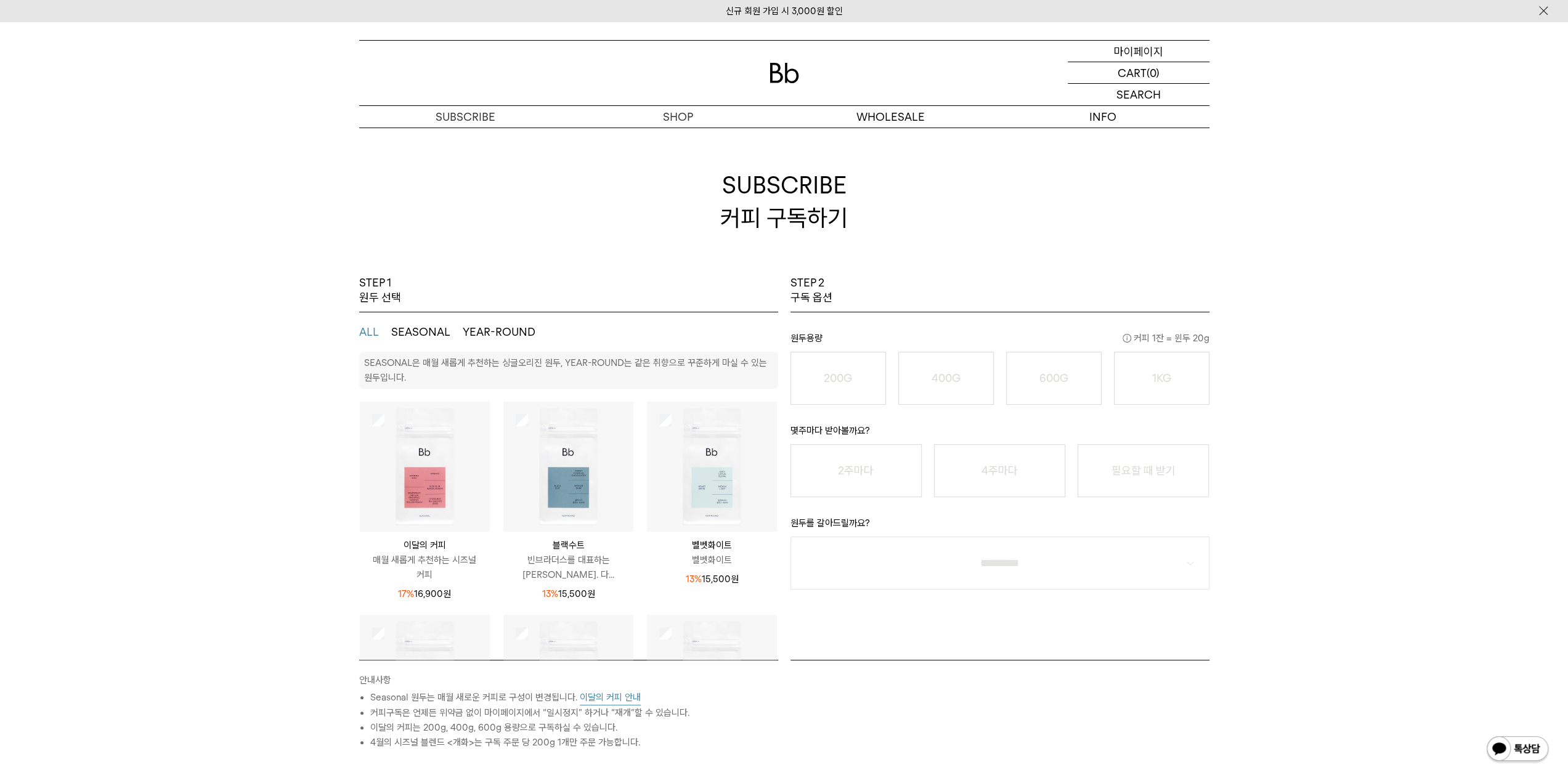
click at [1141, 50] on p "마이페이지" at bounding box center [1139, 51] width 49 height 21
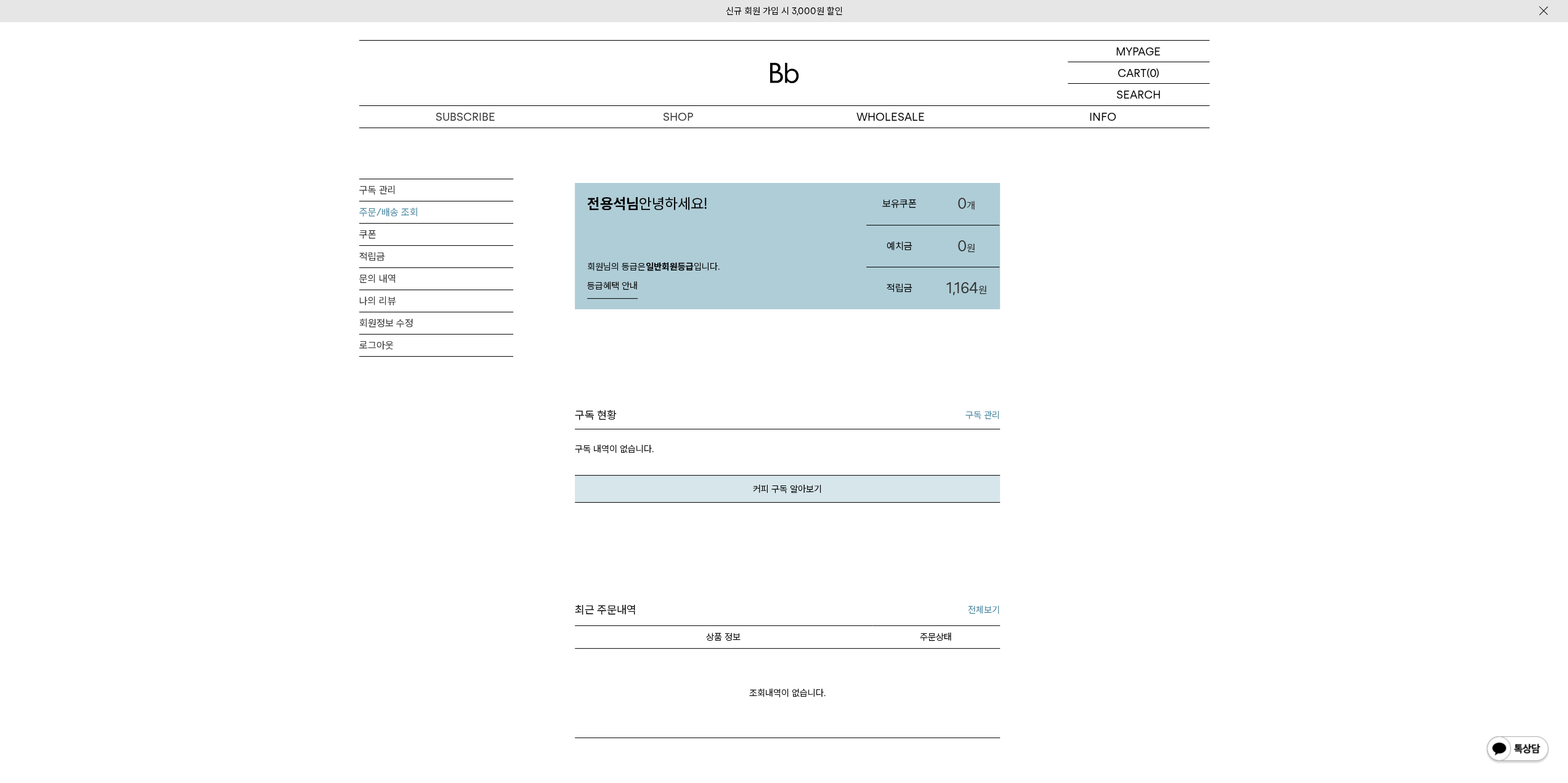
click at [372, 212] on link "주문/배송 조회" at bounding box center [436, 212] width 154 height 22
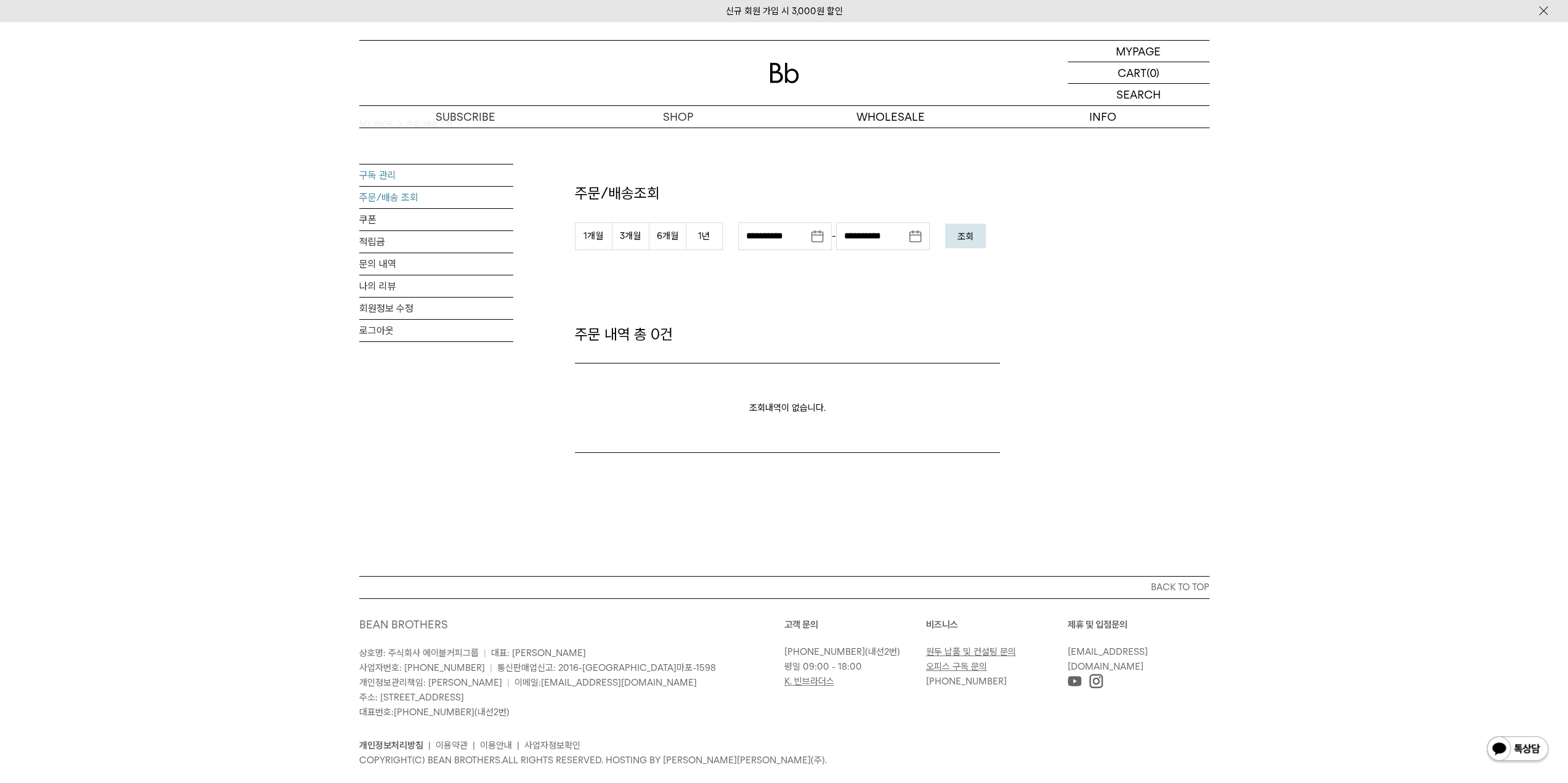
click at [379, 172] on link "구독 관리" at bounding box center [436, 175] width 154 height 22
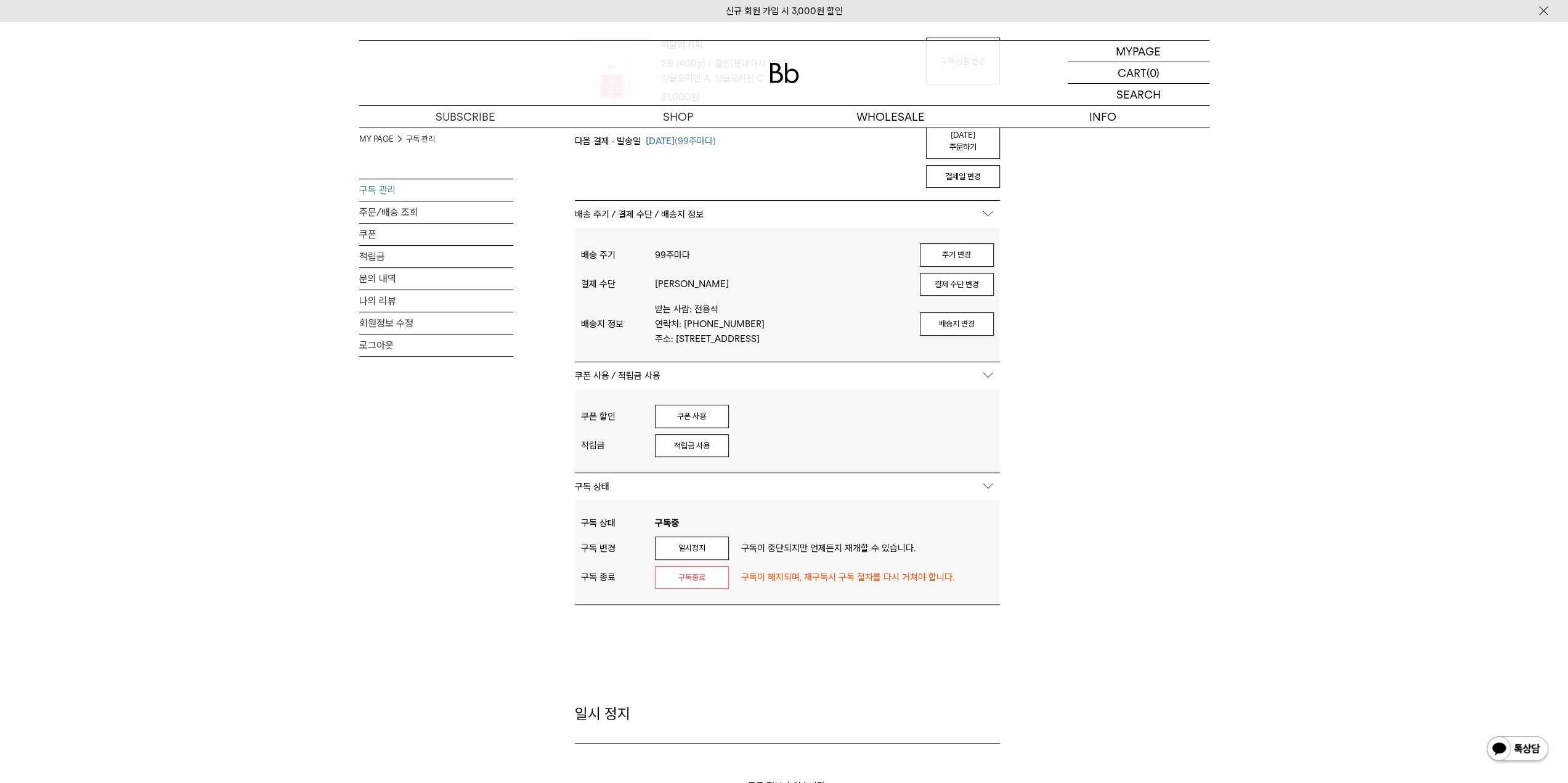
scroll to position [246, 0]
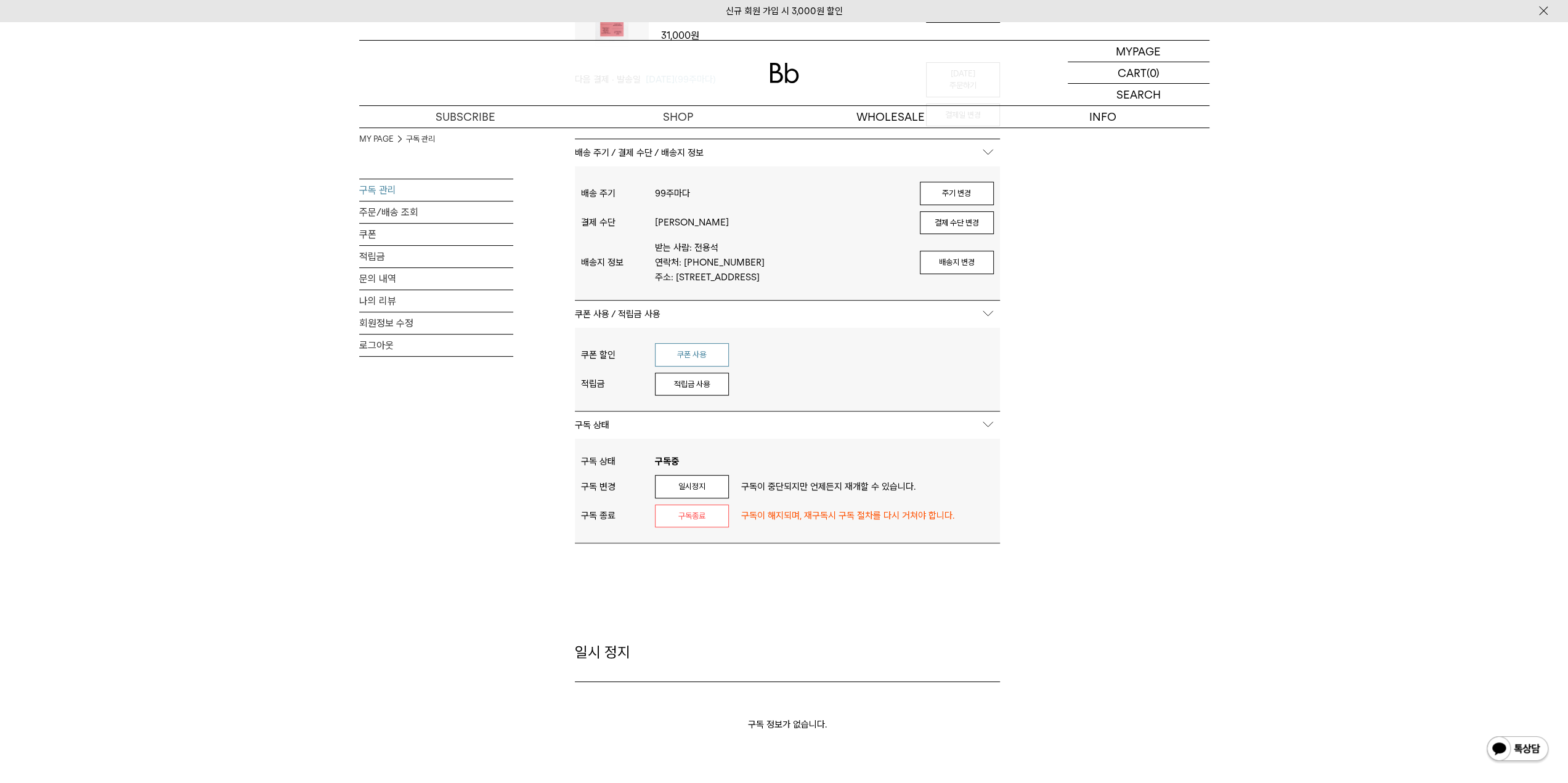
type input "**********"
click at [701, 353] on button "쿠폰 사용" at bounding box center [692, 355] width 74 height 23
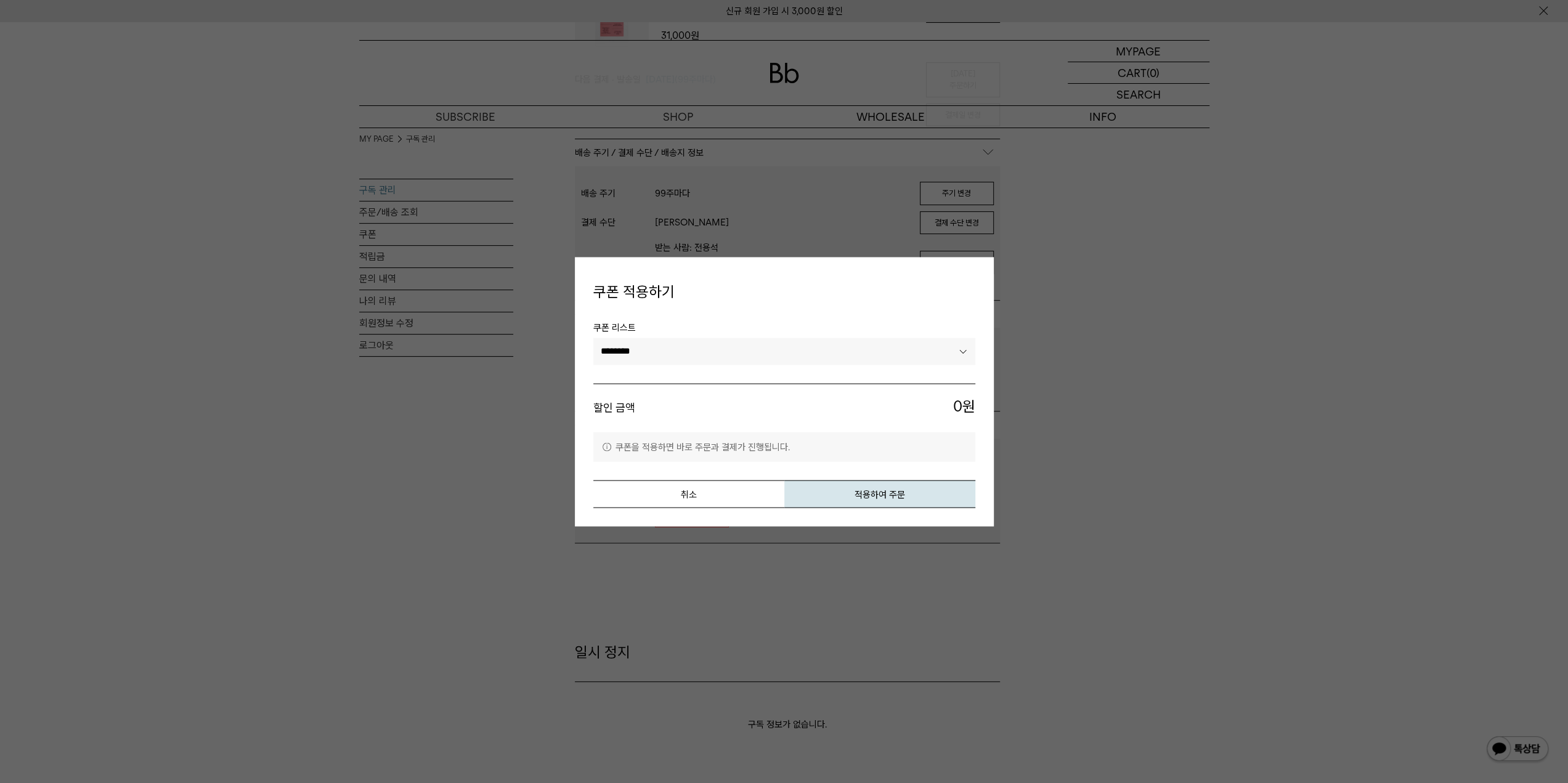
click at [708, 354] on select "********" at bounding box center [784, 351] width 382 height 27
click at [711, 354] on select "********" at bounding box center [784, 351] width 382 height 27
click at [703, 494] on button "취소" at bounding box center [689, 494] width 191 height 28
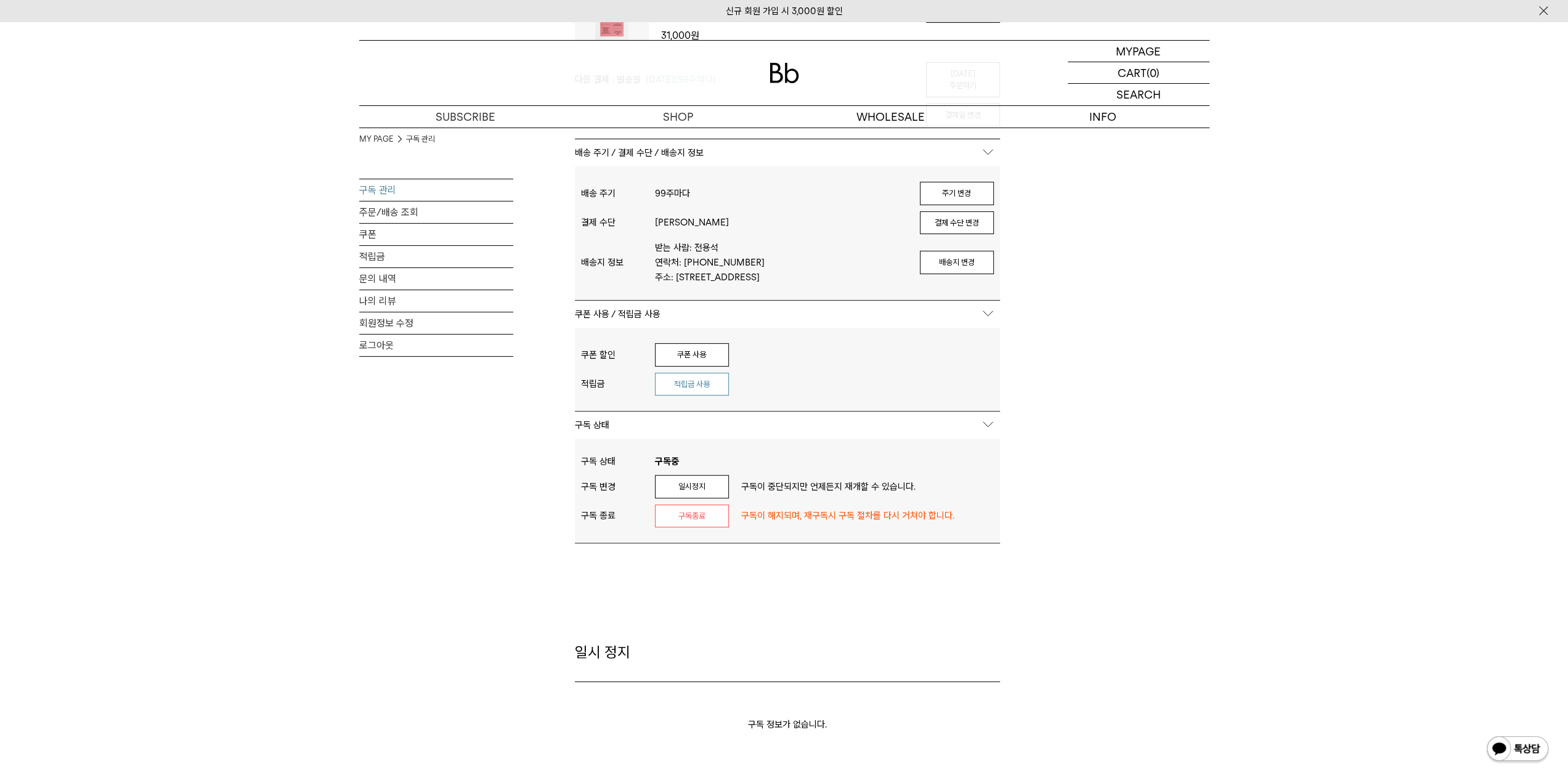
click at [689, 382] on button "적립금 사용" at bounding box center [692, 385] width 74 height 23
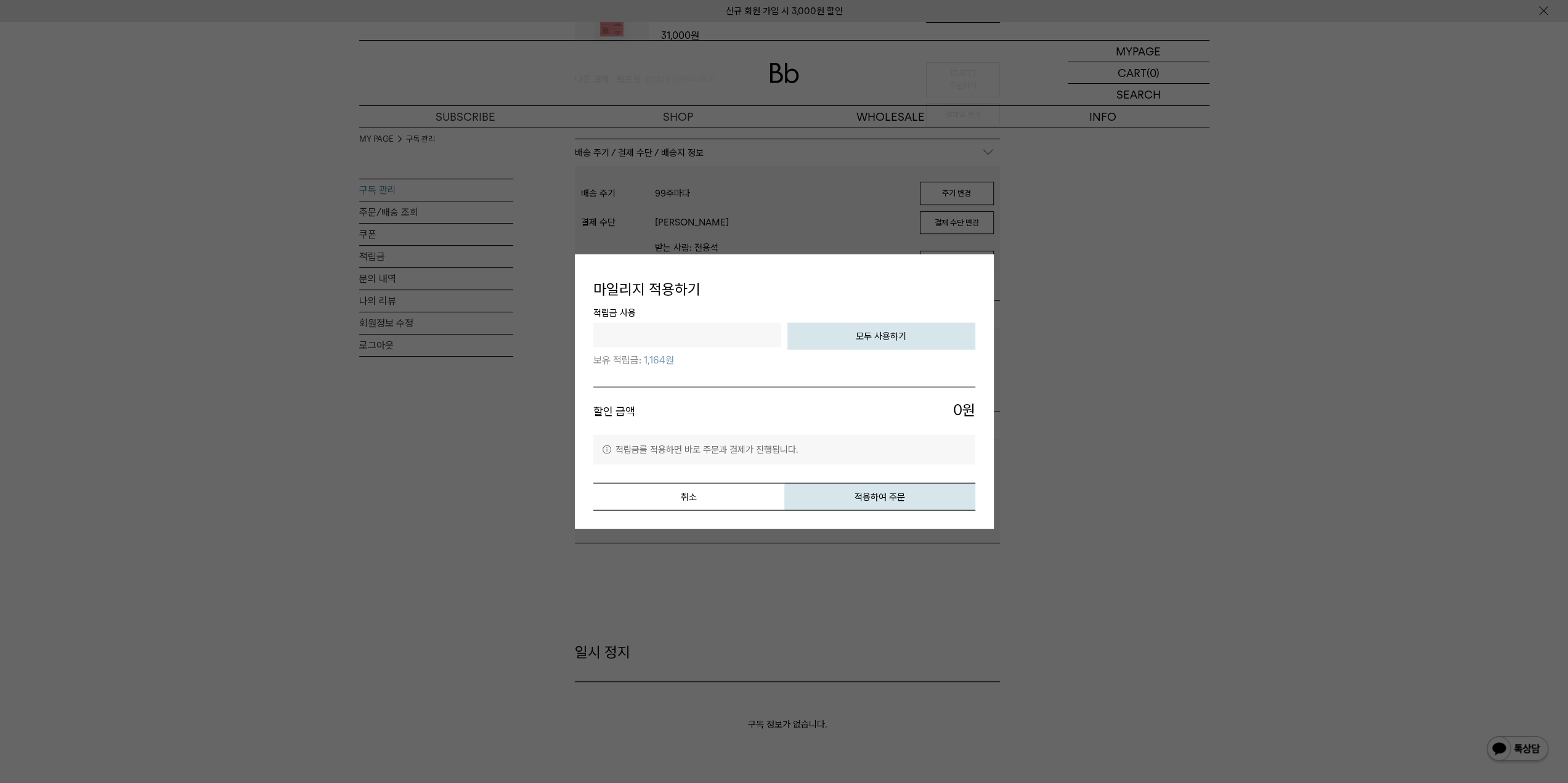
click at [833, 333] on button "모두 사용하기" at bounding box center [881, 336] width 188 height 27
type input "****"
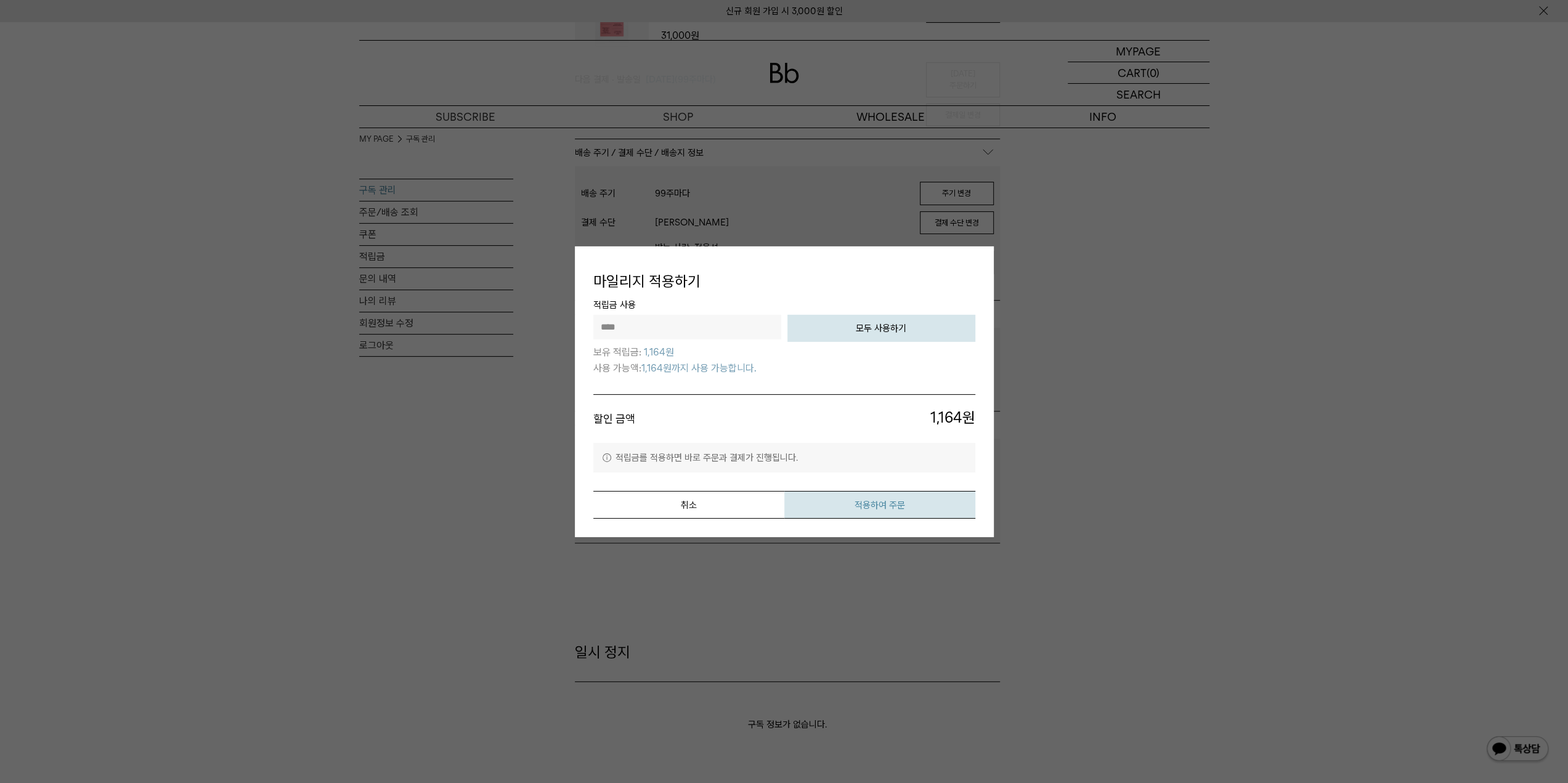
click at [873, 503] on button "적용하여 주문" at bounding box center [880, 505] width 191 height 28
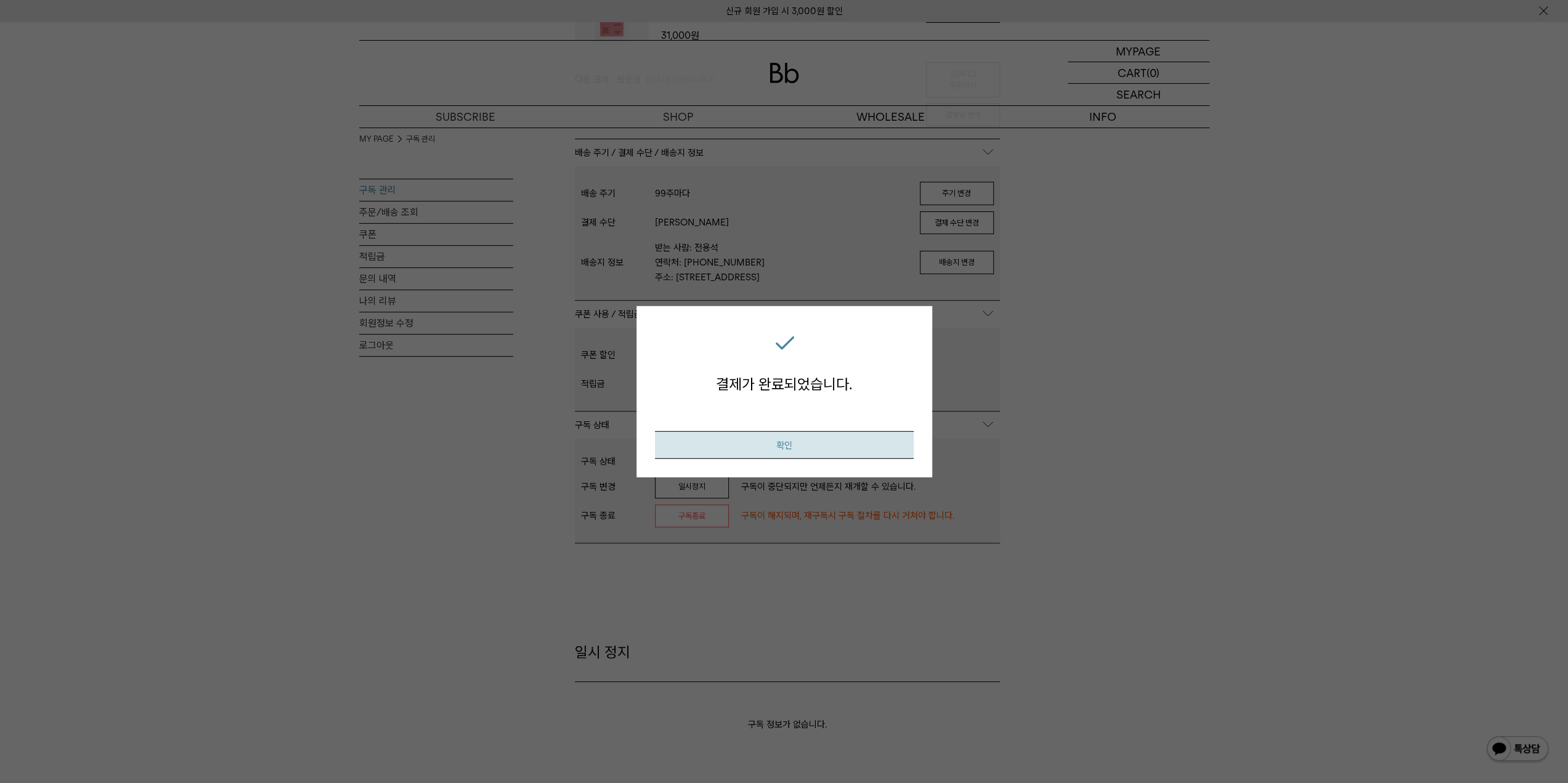
click at [787, 441] on button "확인" at bounding box center [784, 445] width 259 height 28
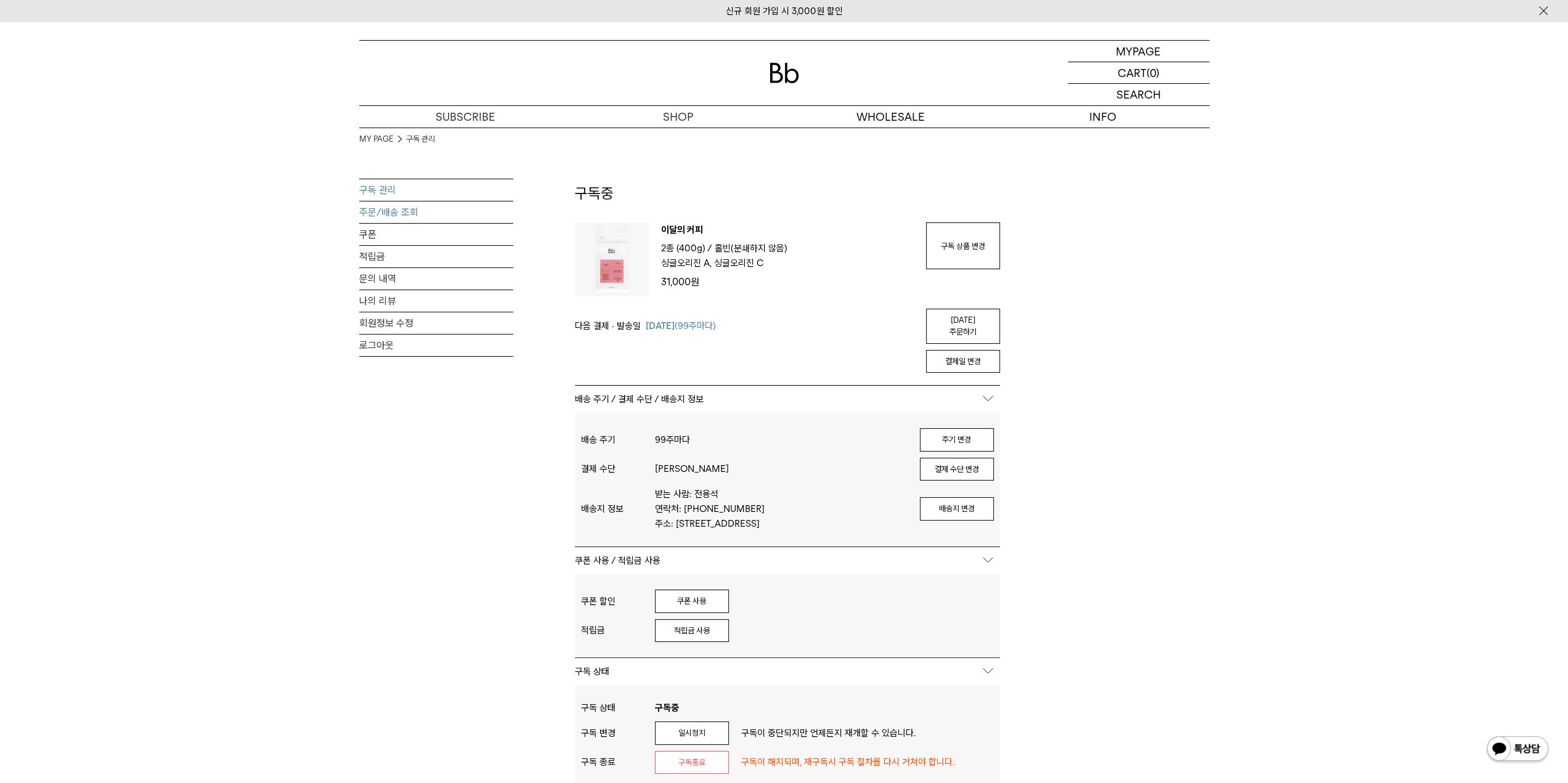
type input "**********"
click at [390, 209] on link "주문/배송 조회" at bounding box center [436, 212] width 154 height 22
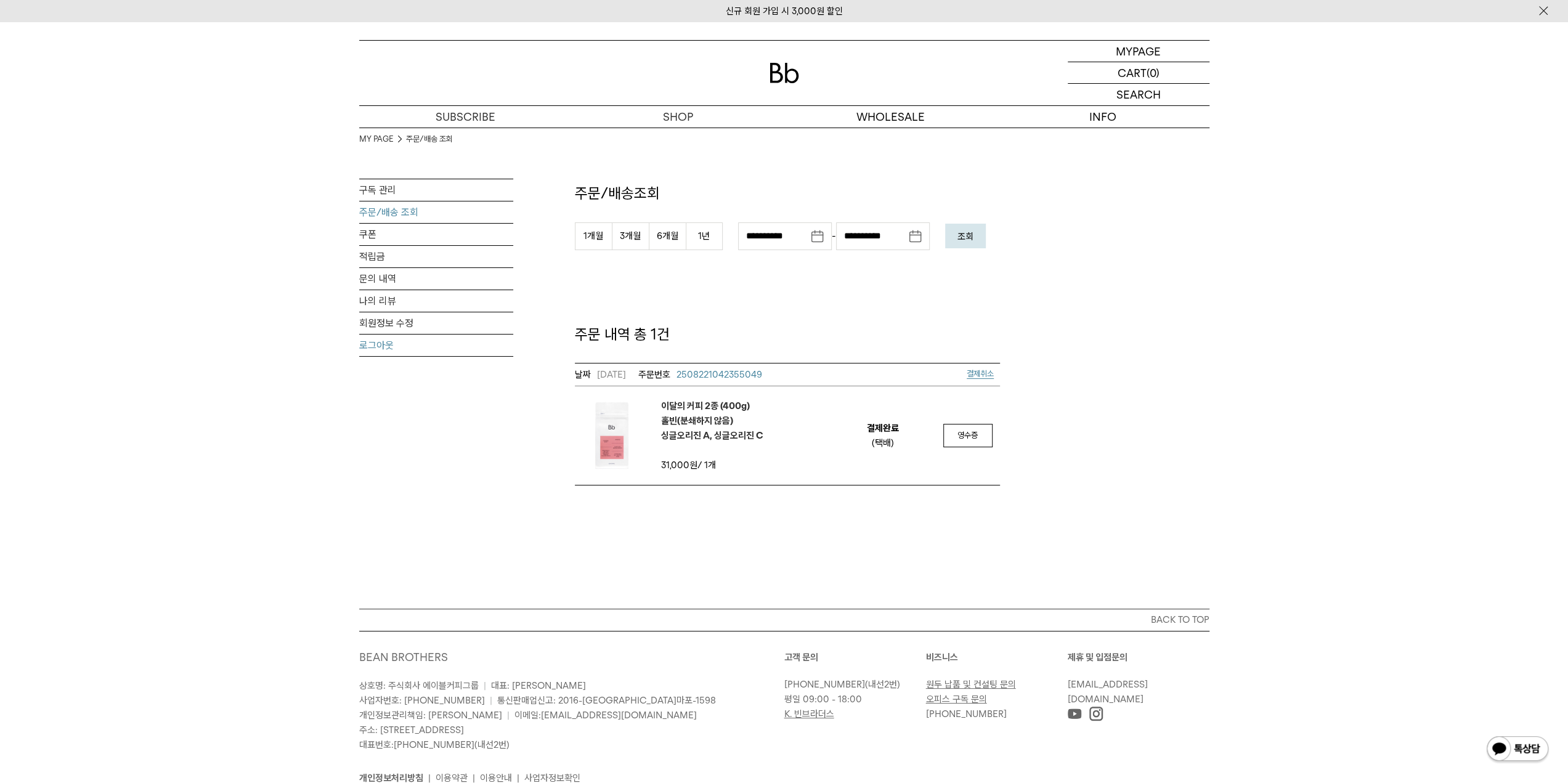
click at [366, 342] on link "로그아웃" at bounding box center [436, 346] width 154 height 22
